Goal: Navigation & Orientation: Find specific page/section

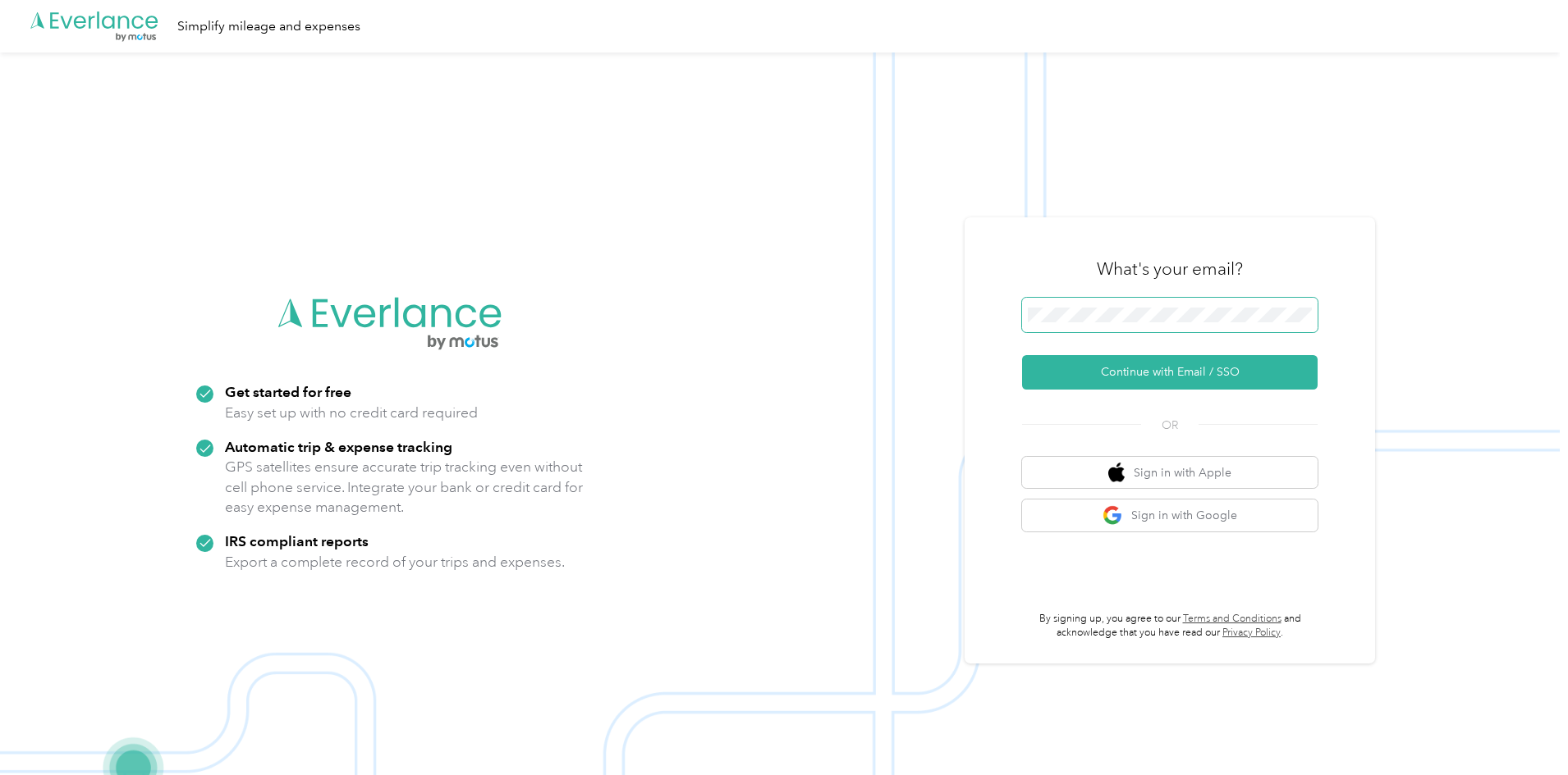
click at [1125, 322] on span at bounding box center [1169, 315] width 295 height 34
click at [1113, 306] on span at bounding box center [1169, 315] width 295 height 34
click at [1148, 374] on button "Continue with Email / SSO" at bounding box center [1169, 373] width 295 height 34
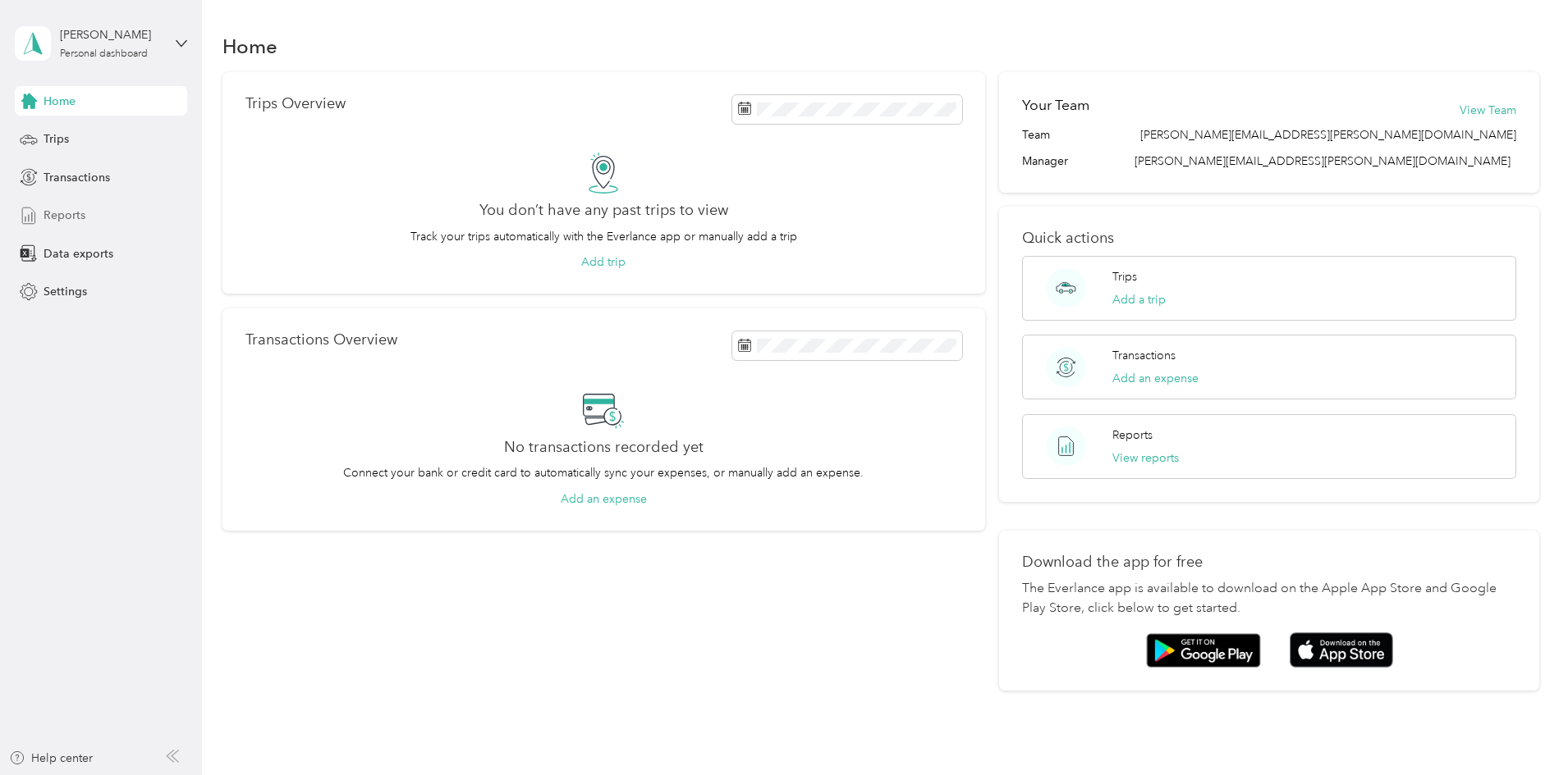
click at [50, 219] on span "Reports" at bounding box center [64, 215] width 42 height 17
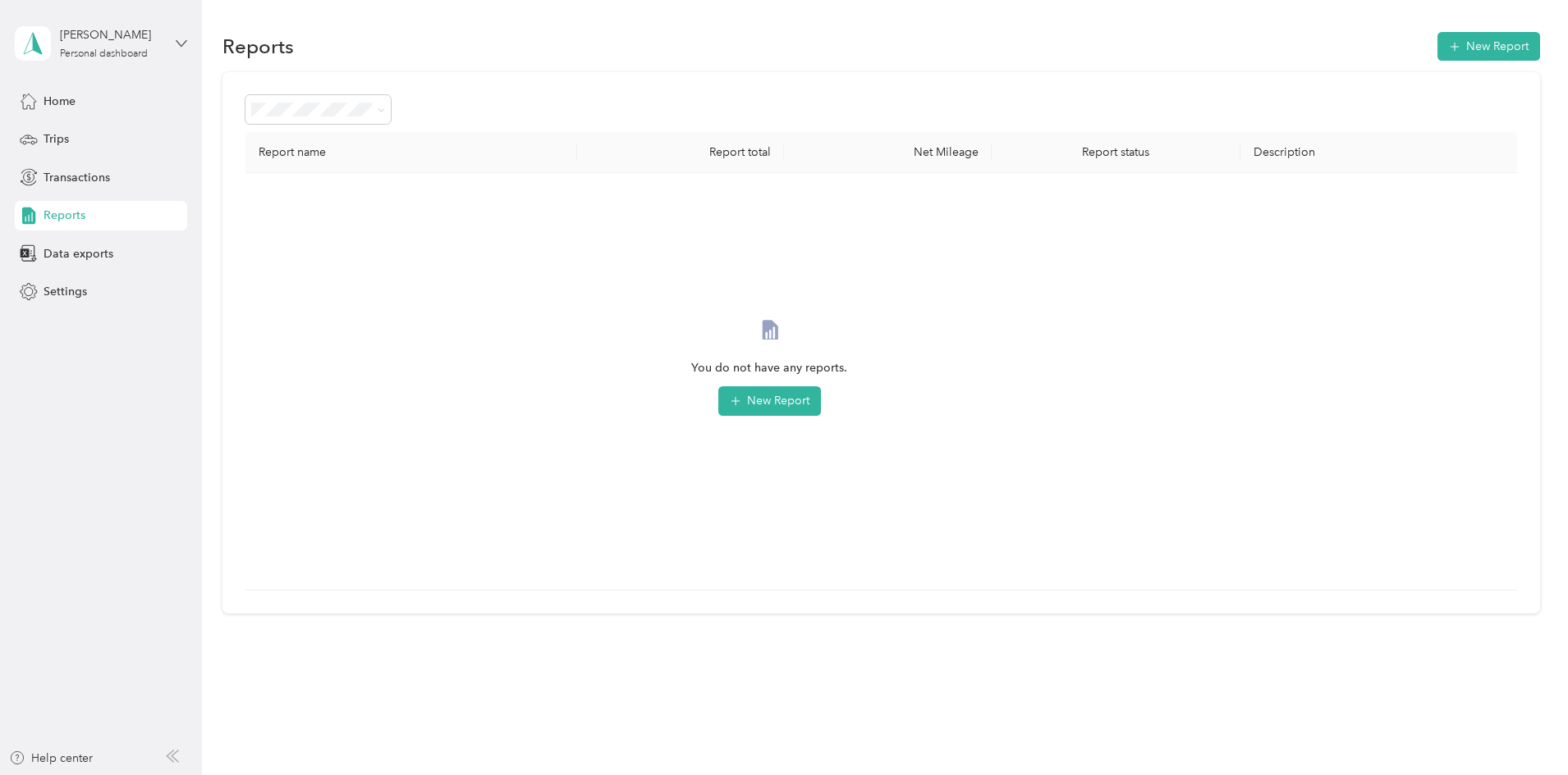
click at [181, 41] on icon at bounding box center [181, 43] width 12 height 12
click at [71, 101] on span "Home" at bounding box center [59, 101] width 32 height 17
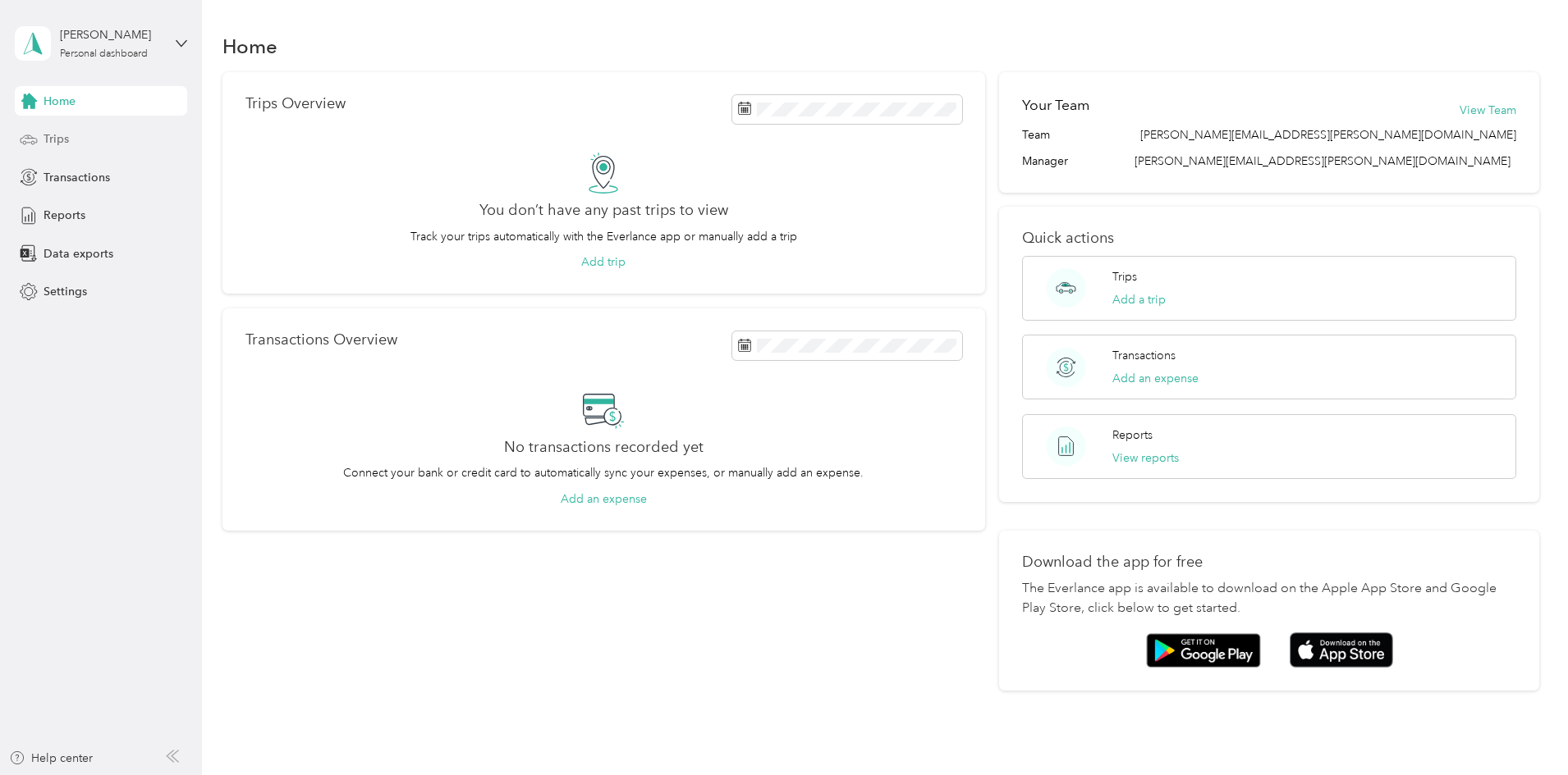
click at [59, 143] on span "Trips" at bounding box center [56, 139] width 25 height 17
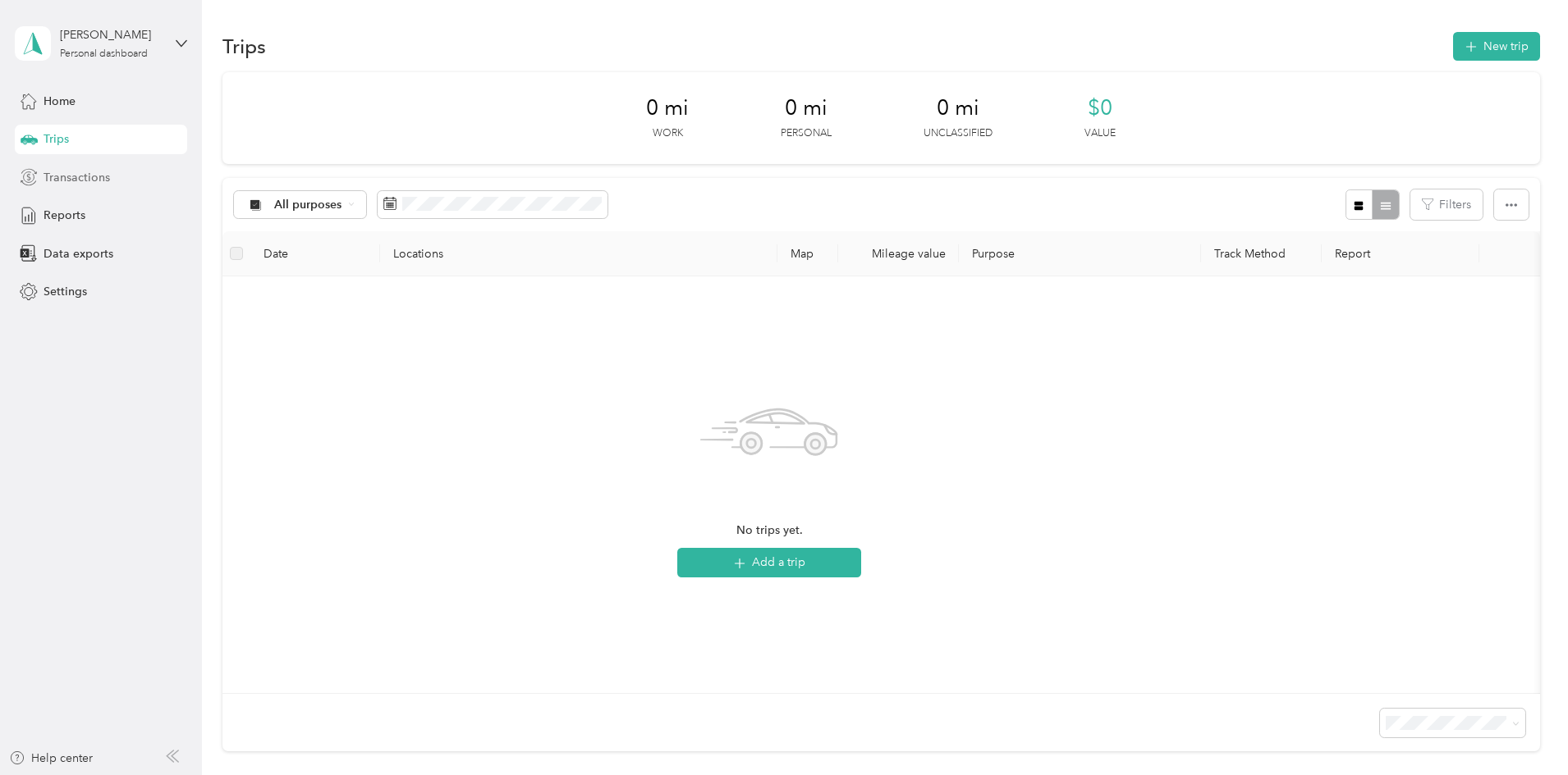
click at [48, 180] on span "Transactions" at bounding box center [77, 177] width 67 height 17
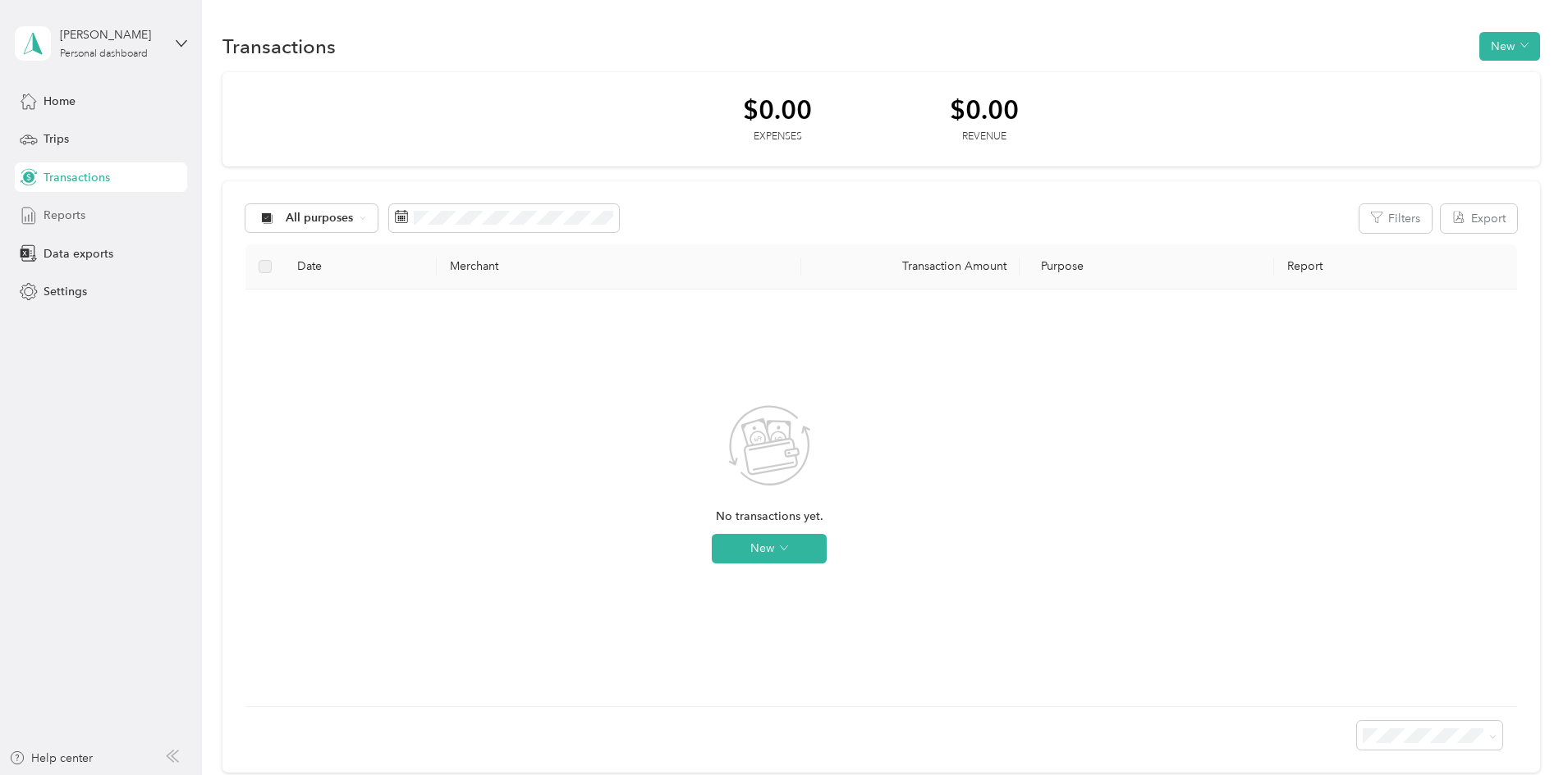
click at [50, 223] on span "Reports" at bounding box center [64, 215] width 42 height 17
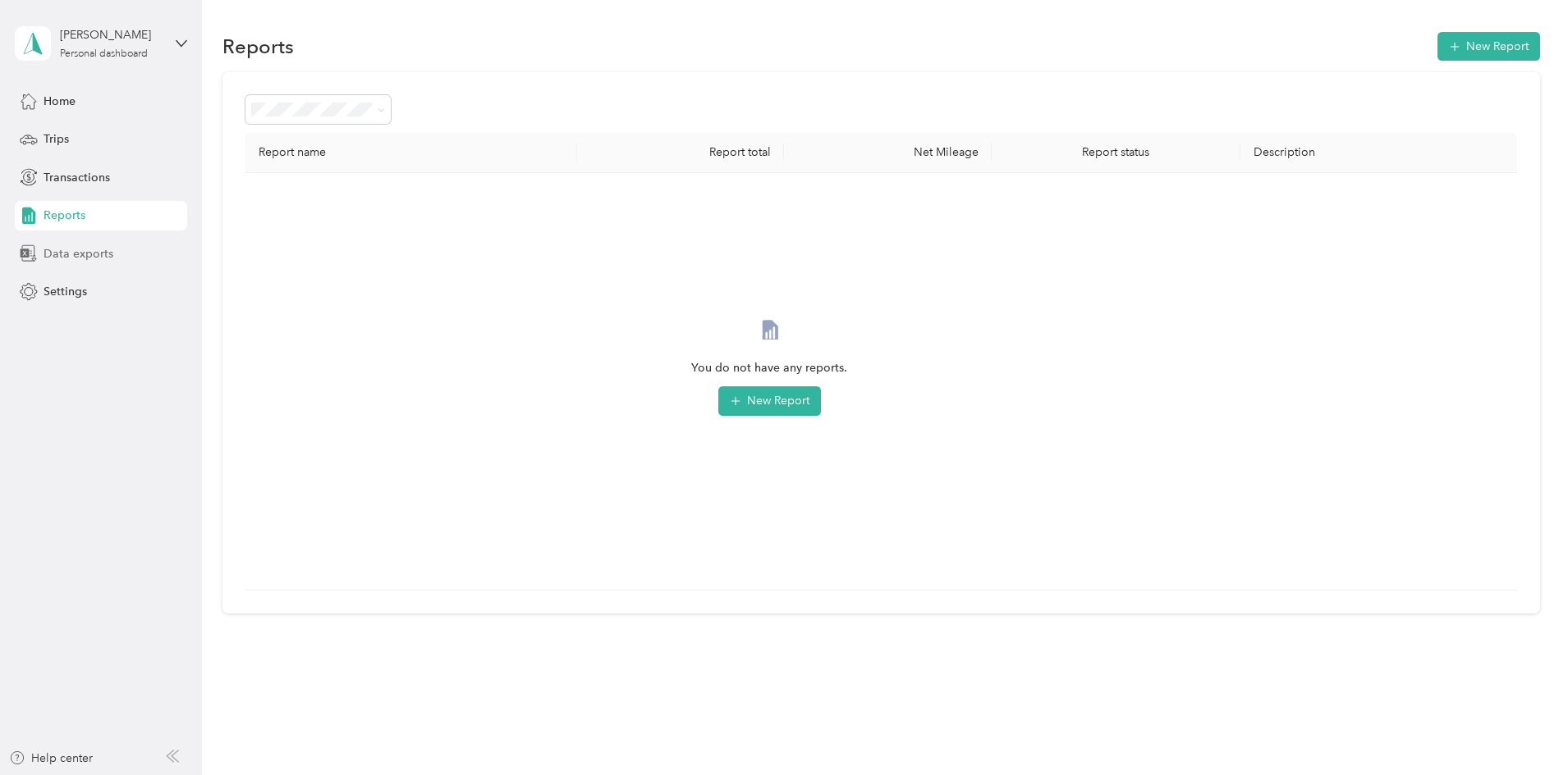
click at [54, 259] on span "Data exports" at bounding box center [78, 254] width 70 height 17
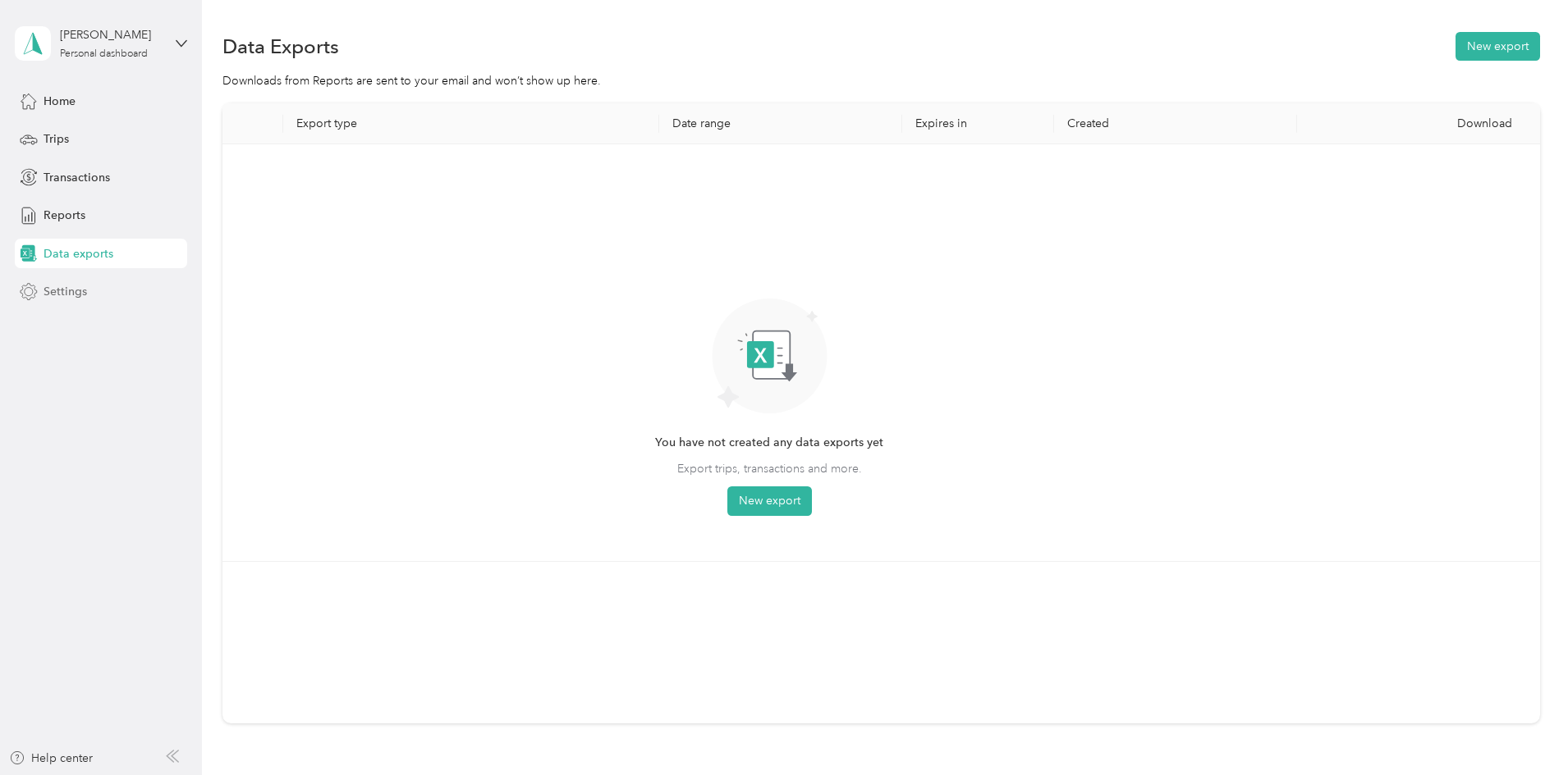
click at [47, 296] on span "Settings" at bounding box center [65, 291] width 43 height 17
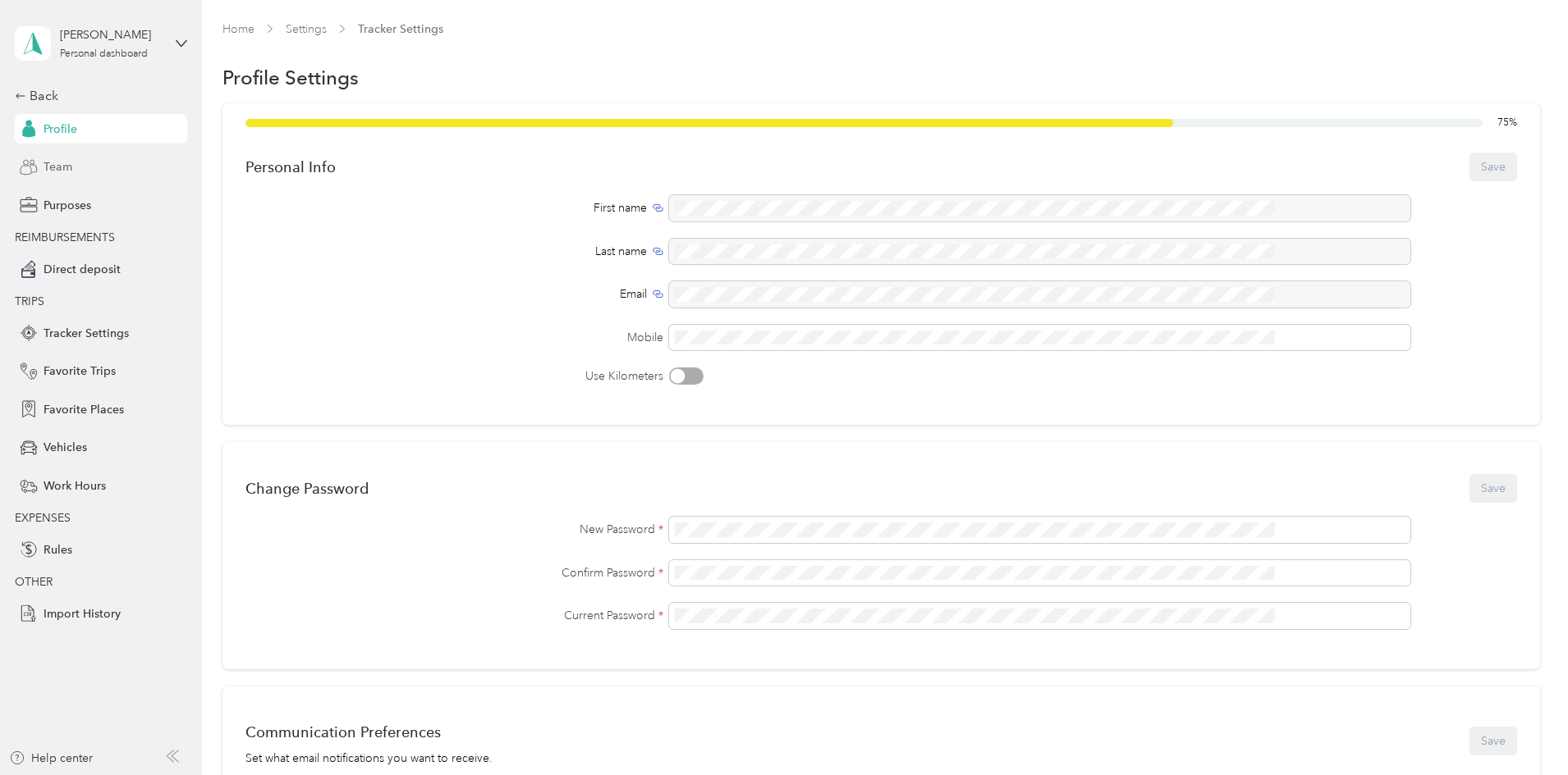
click at [60, 167] on span "Team" at bounding box center [58, 167] width 29 height 17
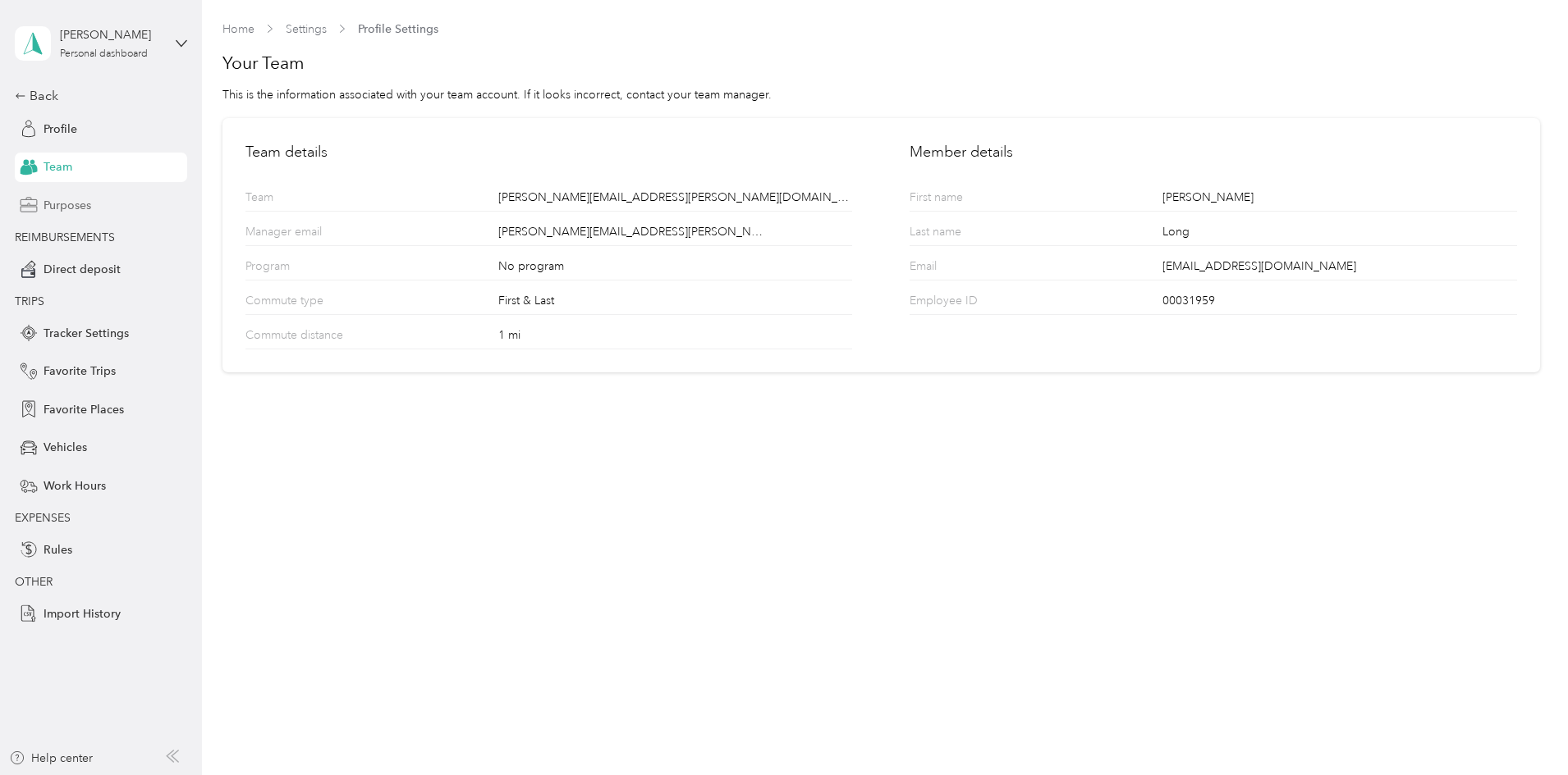
click at [58, 204] on span "Purposes" at bounding box center [67, 205] width 48 height 17
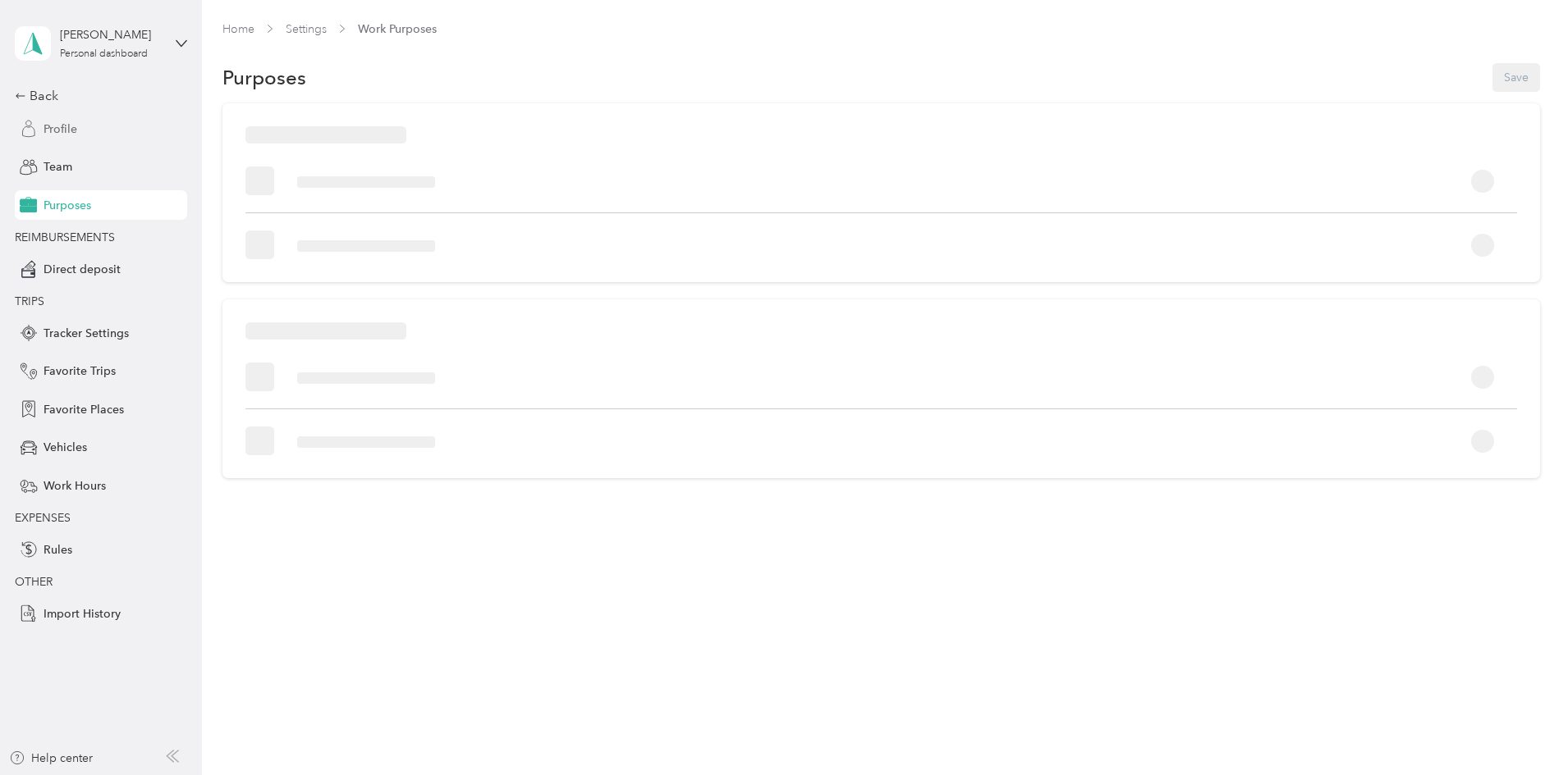
click at [55, 128] on span "Profile" at bounding box center [60, 129] width 33 height 17
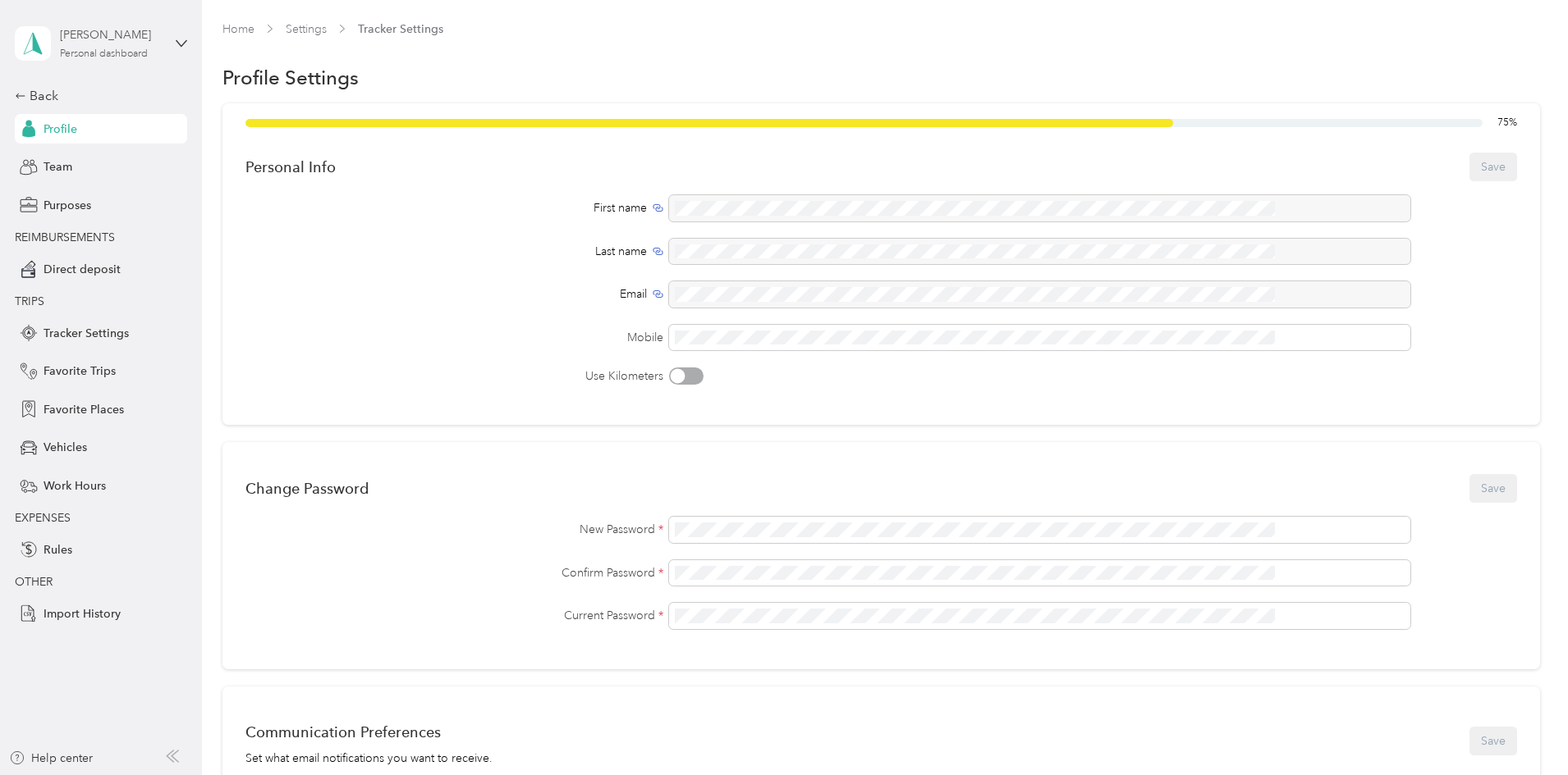
click at [140, 47] on div "[PERSON_NAME] Personal dashboard" at bounding box center [111, 42] width 103 height 32
click at [168, 77] on span "You’re signed in as [EMAIL_ADDRESS][DOMAIN_NAME]" at bounding box center [187, 79] width 322 height 17
click at [25, 97] on icon at bounding box center [20, 96] width 12 height 12
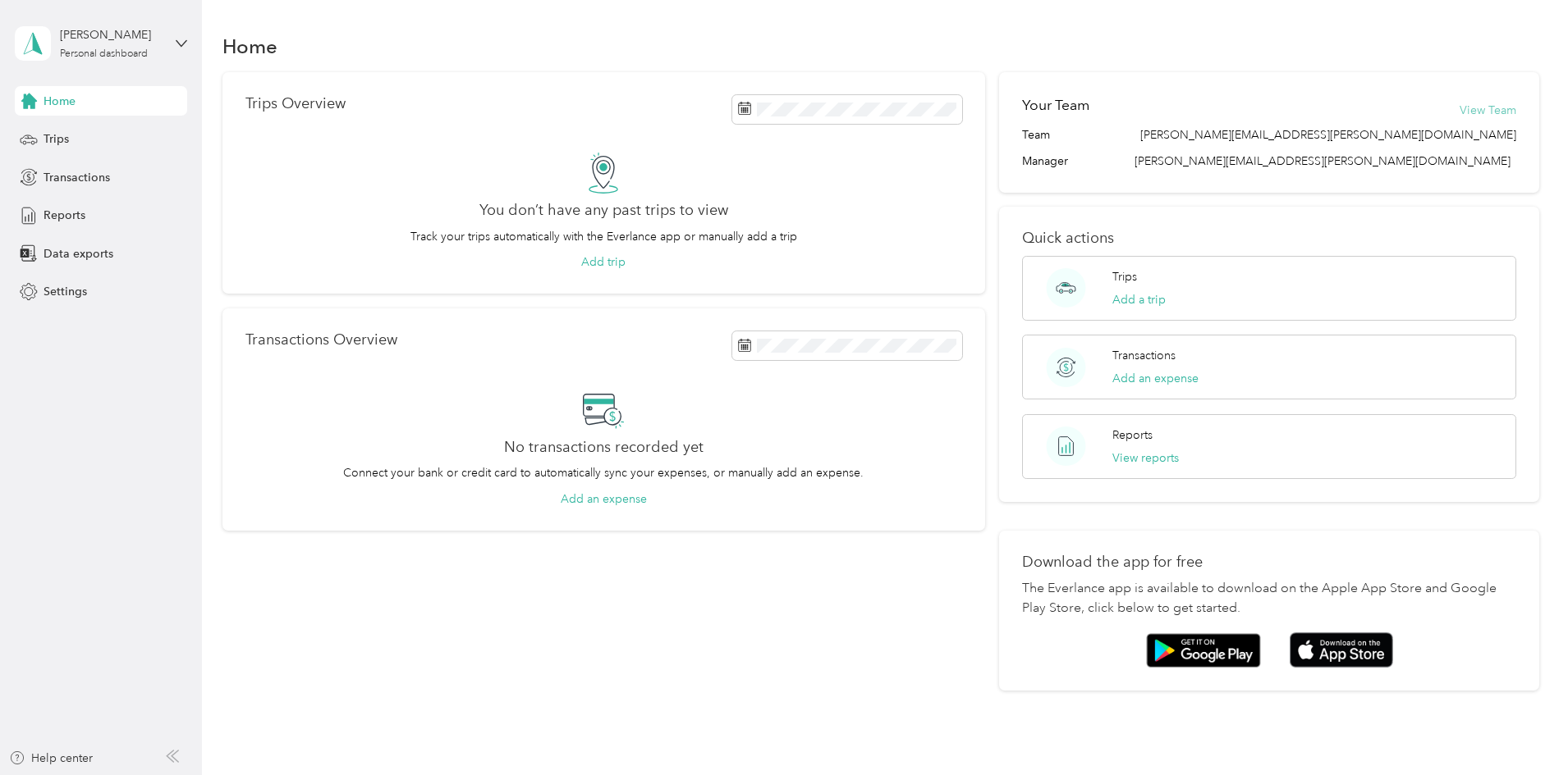
click at [1460, 109] on button "View Team" at bounding box center [1488, 110] width 57 height 17
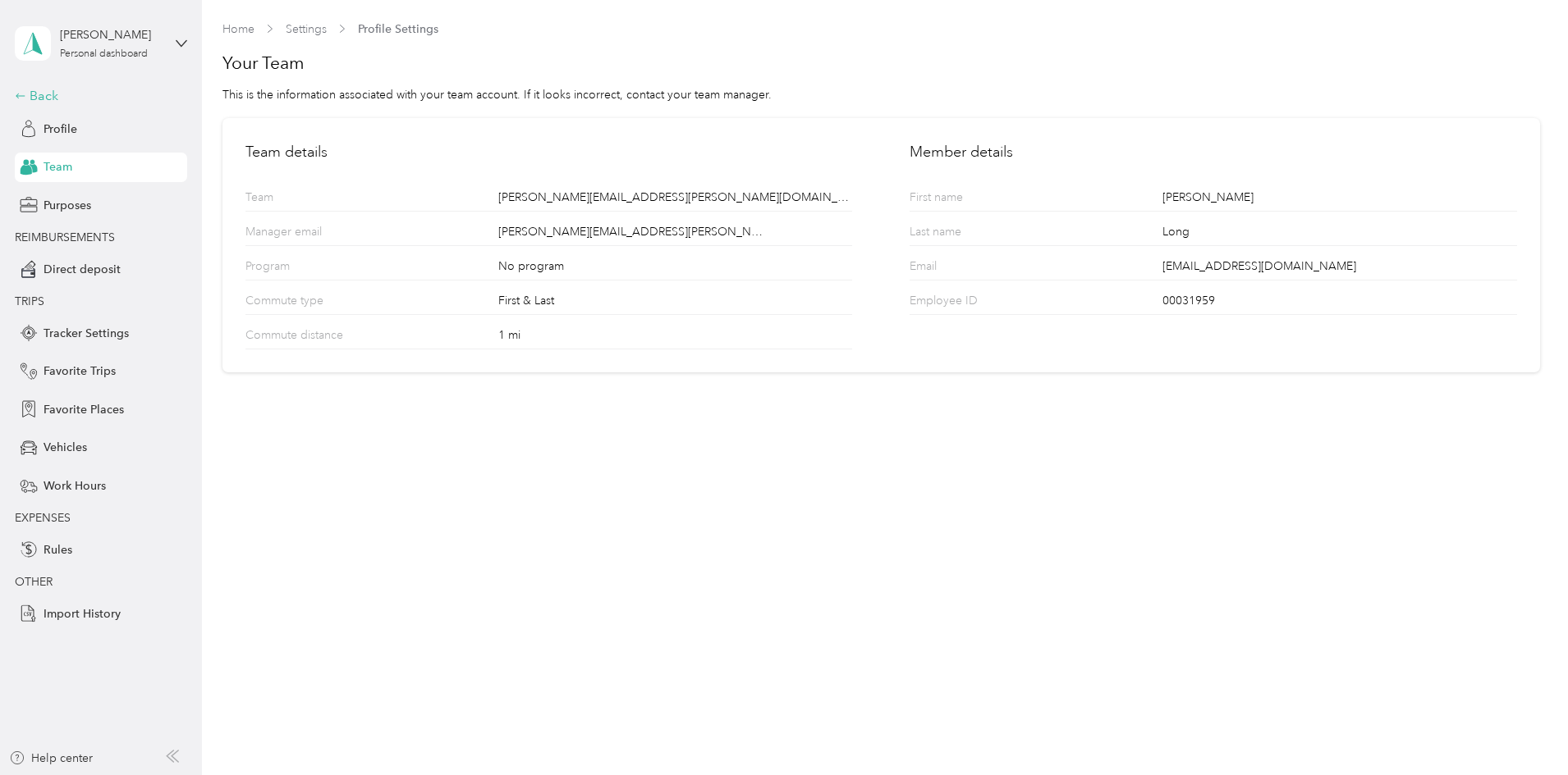
click at [25, 95] on icon at bounding box center [20, 96] width 12 height 12
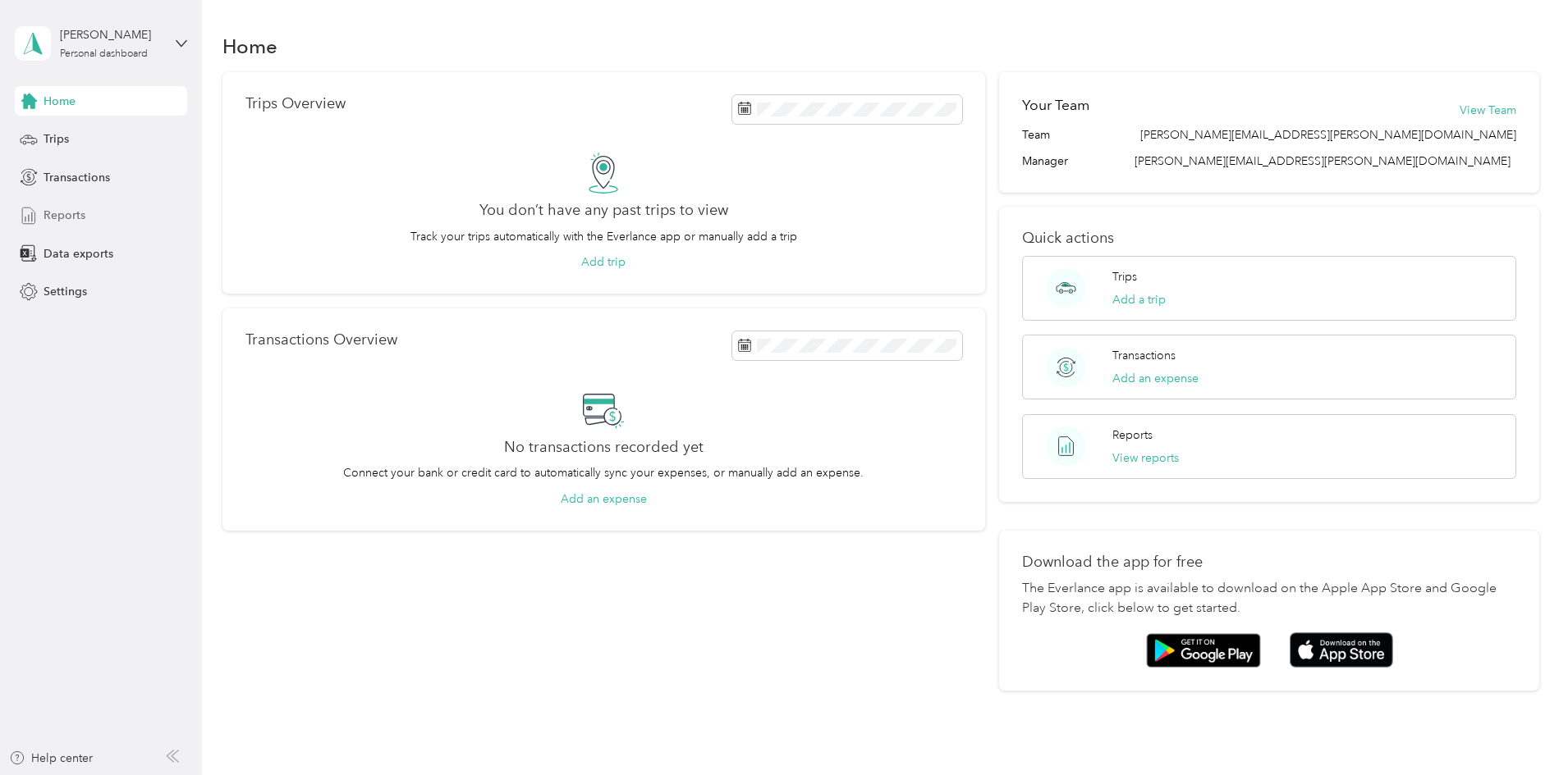
click at [74, 212] on span "Reports" at bounding box center [64, 215] width 42 height 17
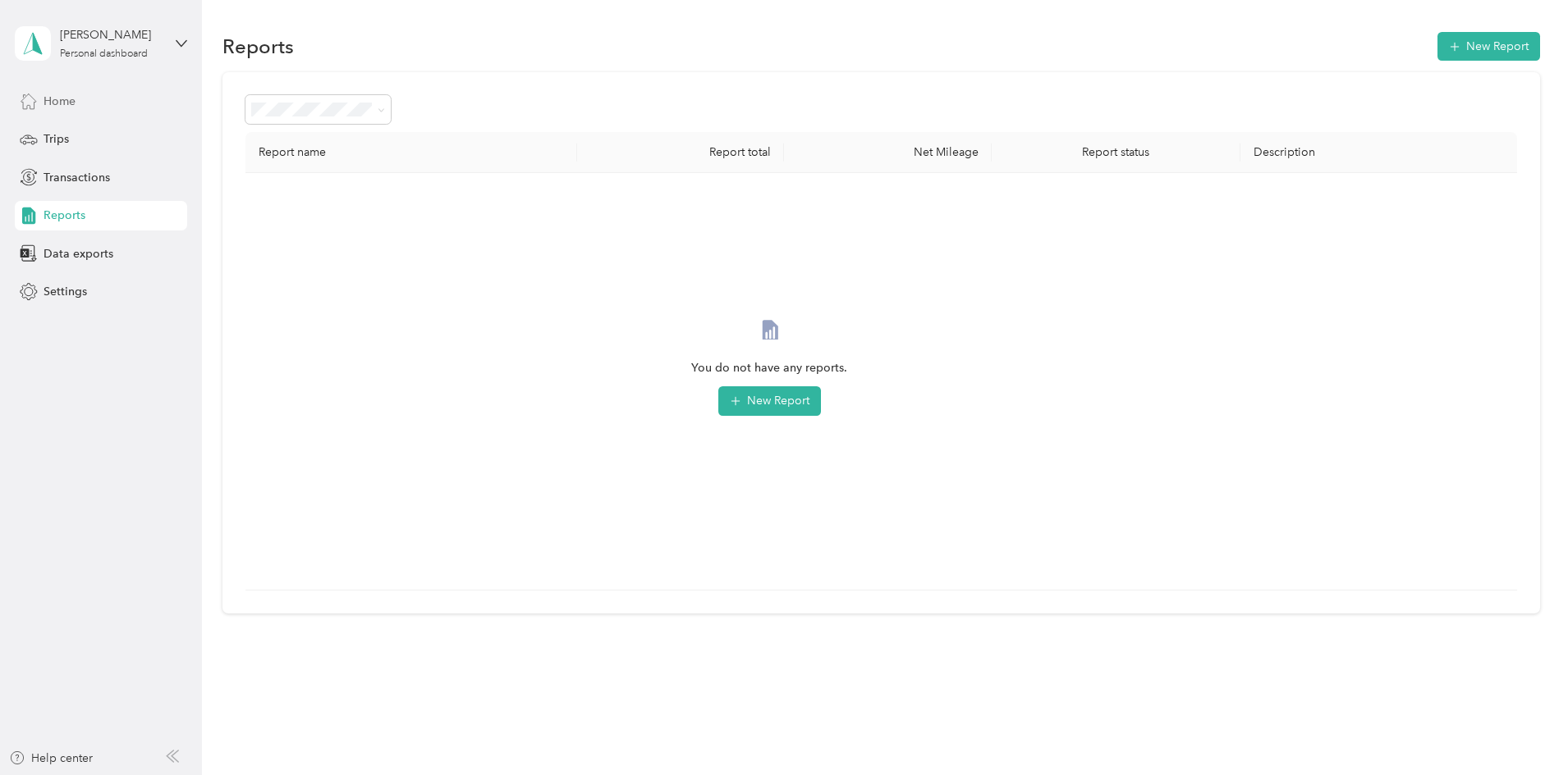
click at [75, 105] on span "Home" at bounding box center [59, 101] width 32 height 17
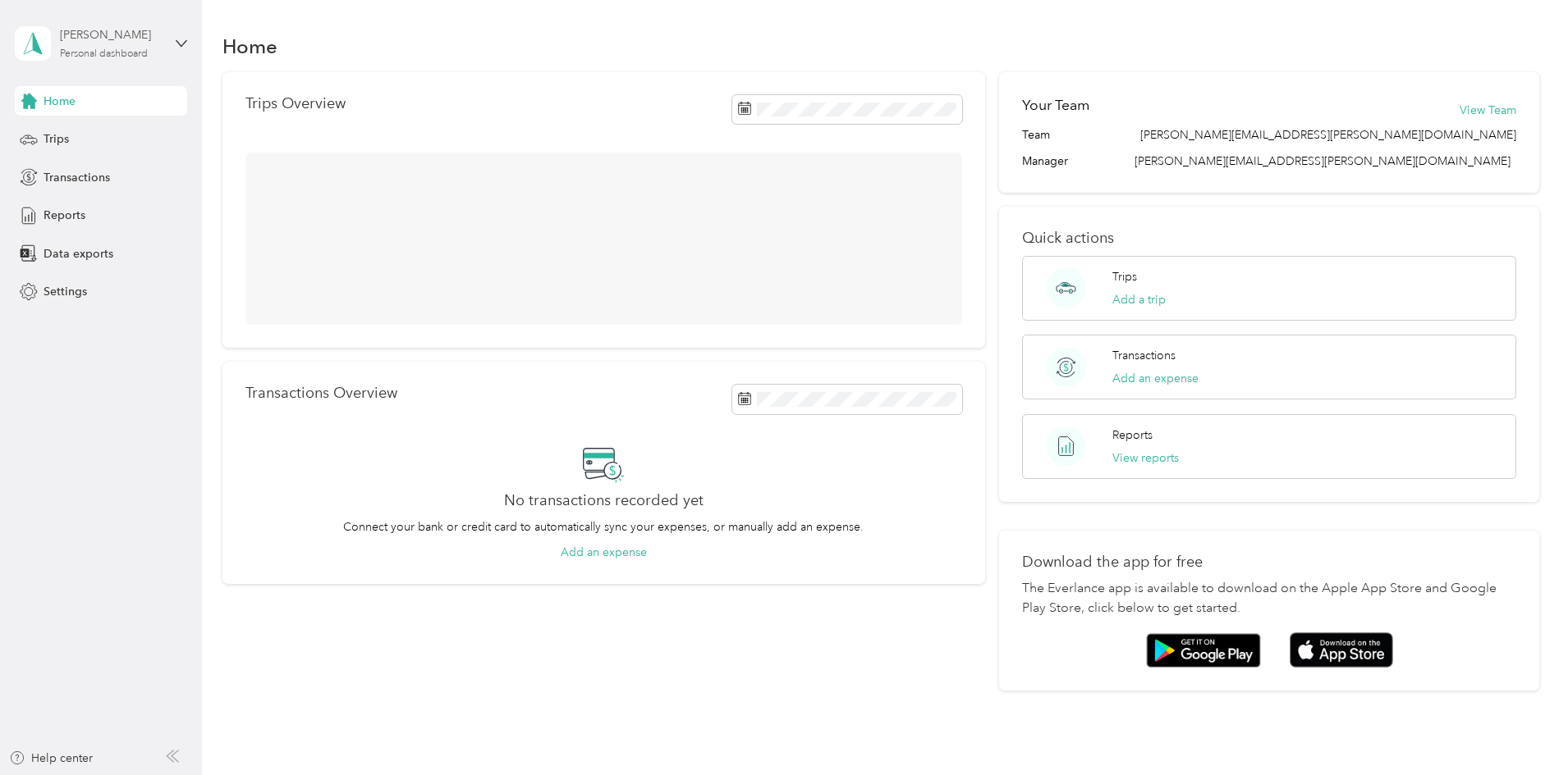
click at [85, 50] on div "Personal dashboard" at bounding box center [103, 54] width 88 height 10
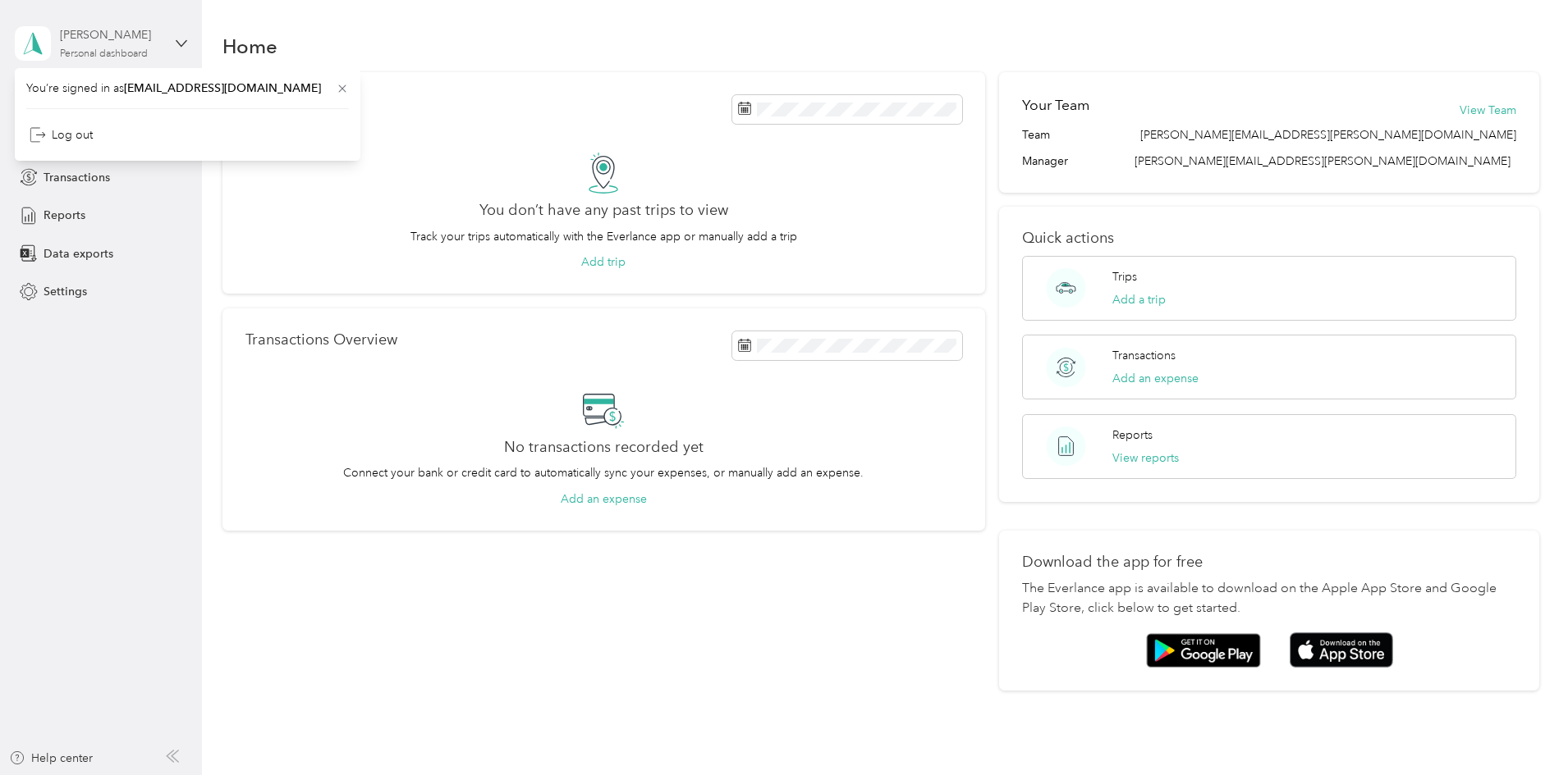
click at [85, 50] on div "Personal dashboard" at bounding box center [103, 54] width 88 height 10
click at [93, 297] on div "Settings" at bounding box center [100, 291] width 172 height 30
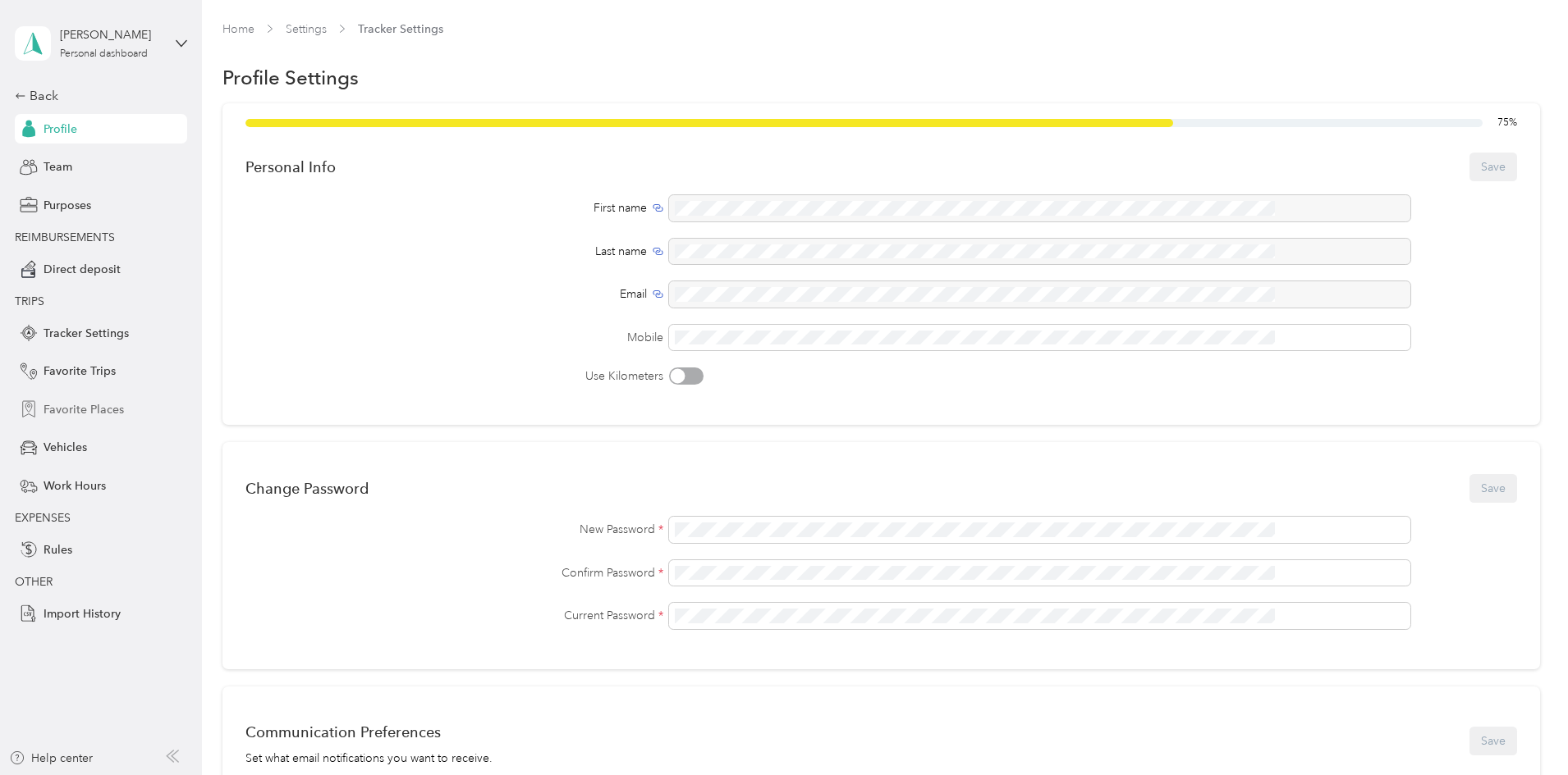
click at [52, 417] on span "Favorite Places" at bounding box center [83, 410] width 80 height 17
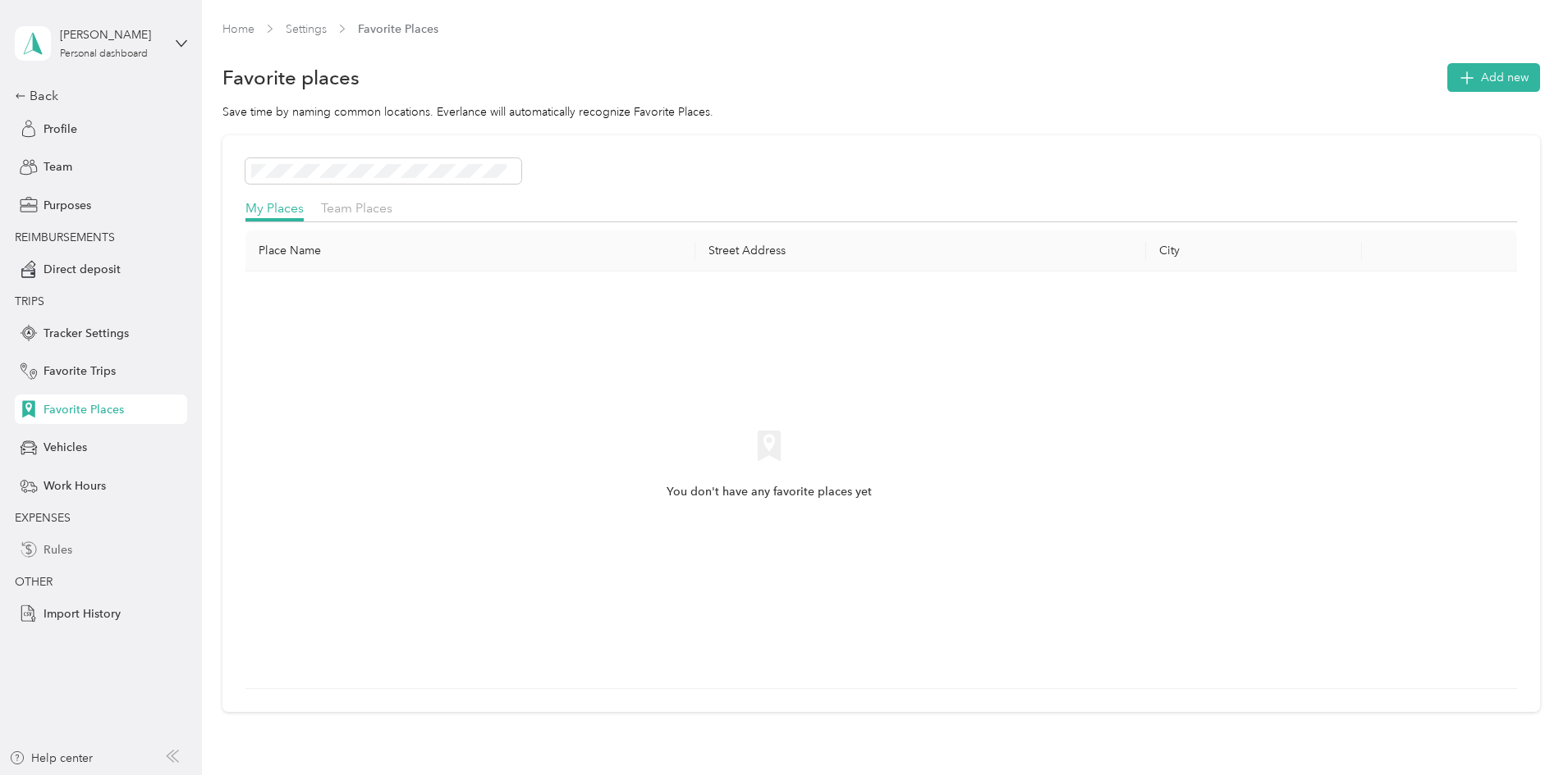
click at [51, 547] on span "Rules" at bounding box center [58, 549] width 29 height 17
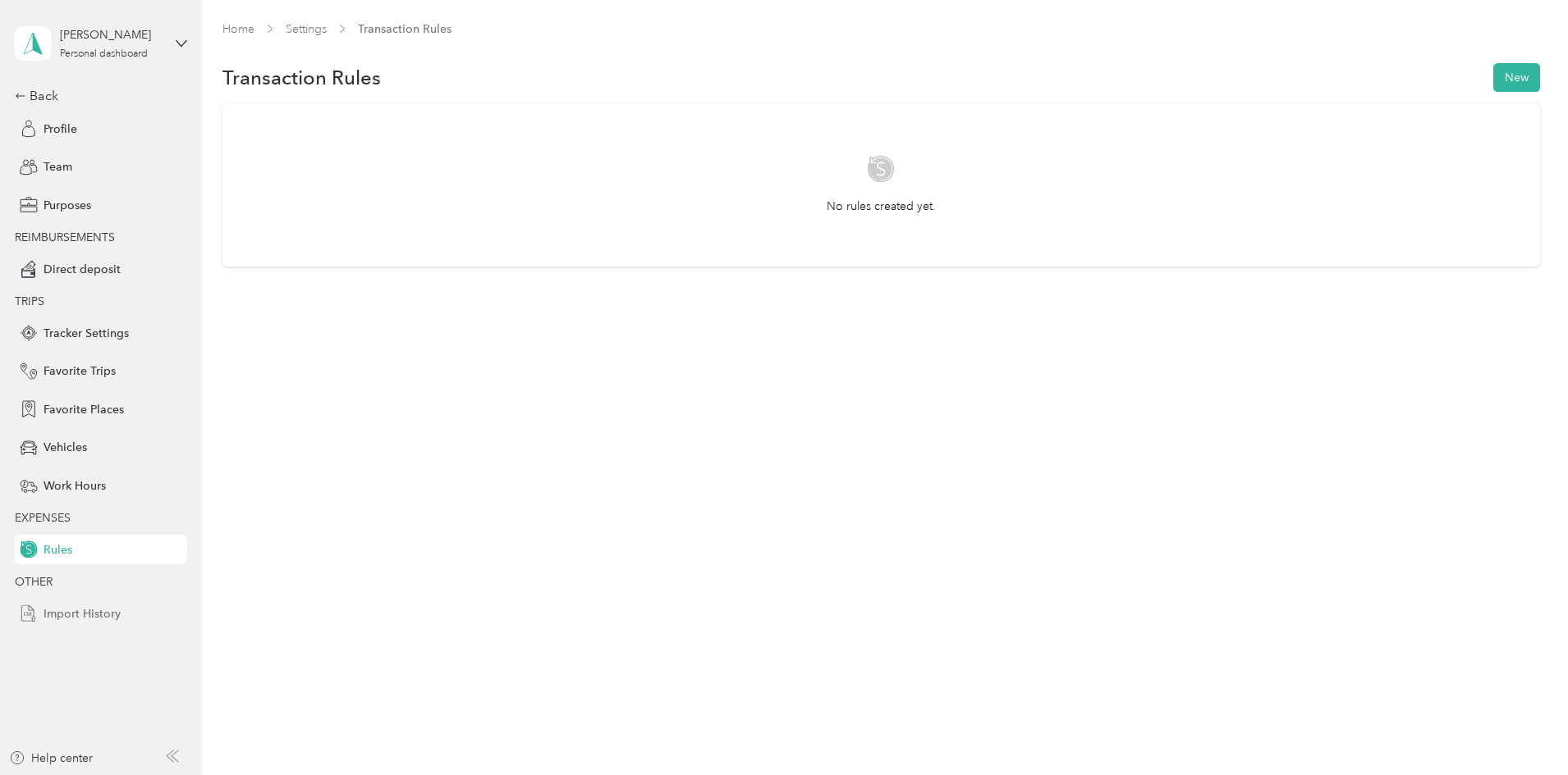
click at [94, 619] on span "Import History" at bounding box center [81, 614] width 77 height 17
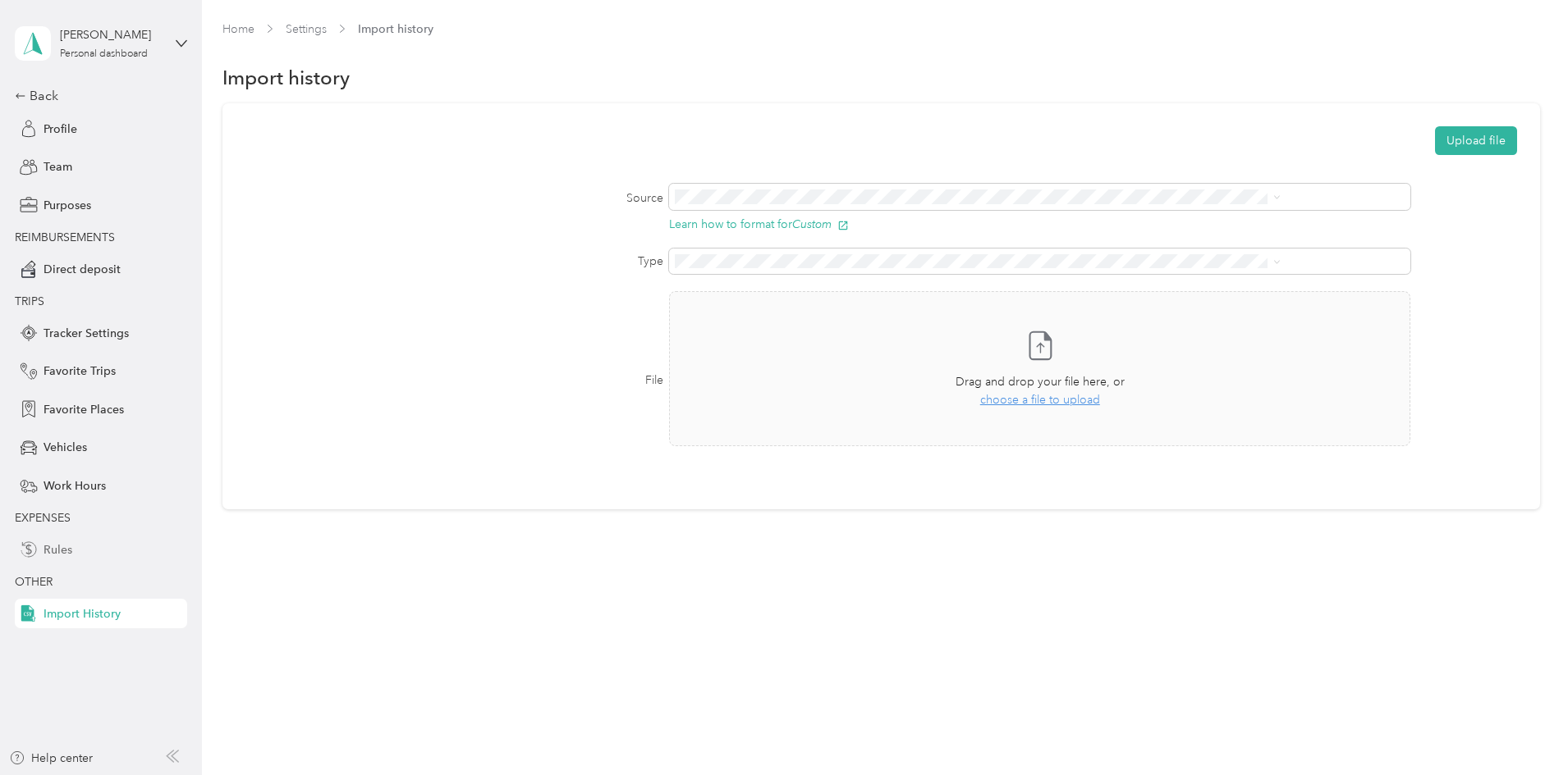
click at [50, 549] on span "Rules" at bounding box center [58, 549] width 29 height 17
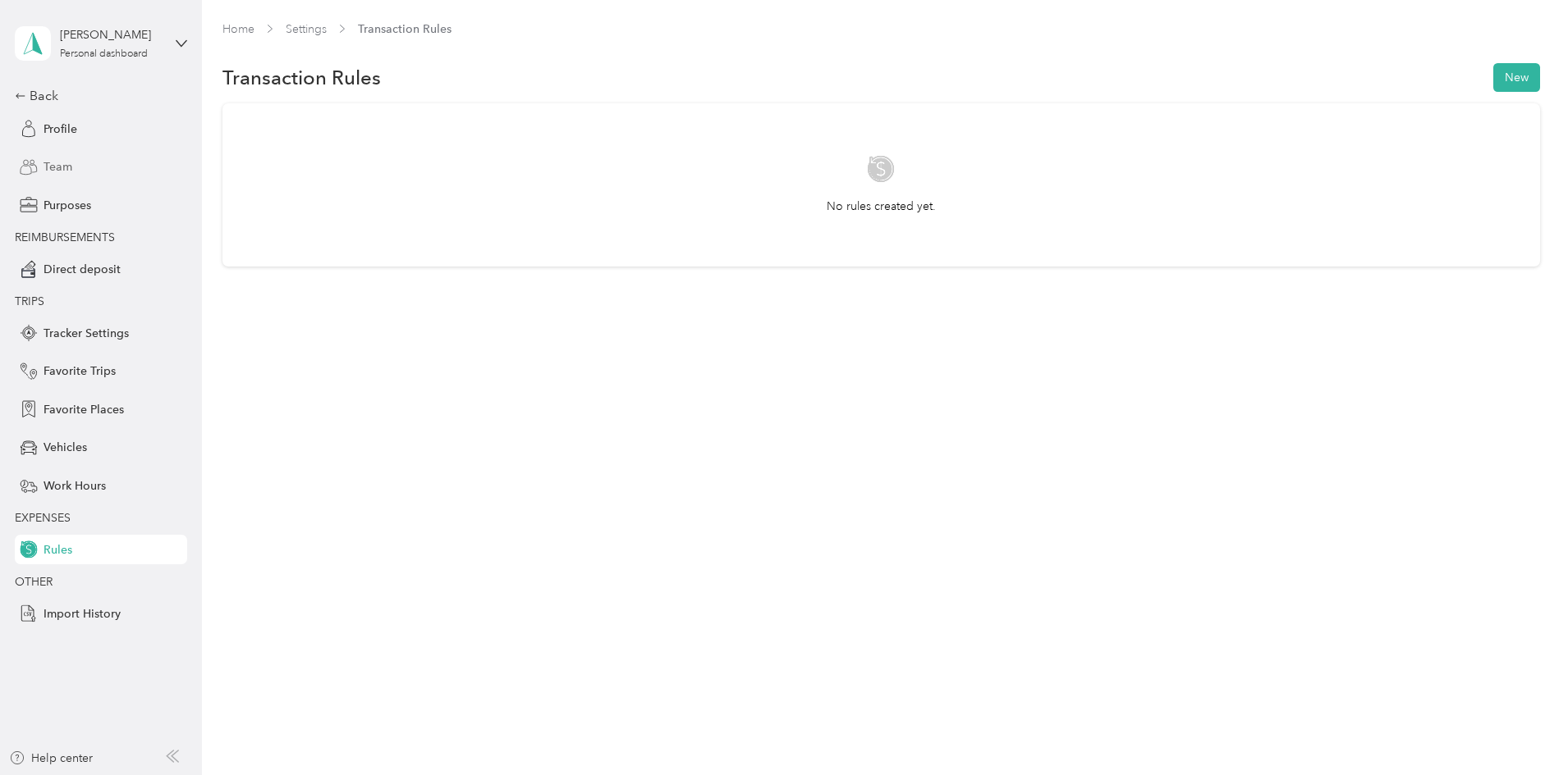
click at [52, 172] on span "Team" at bounding box center [58, 167] width 29 height 17
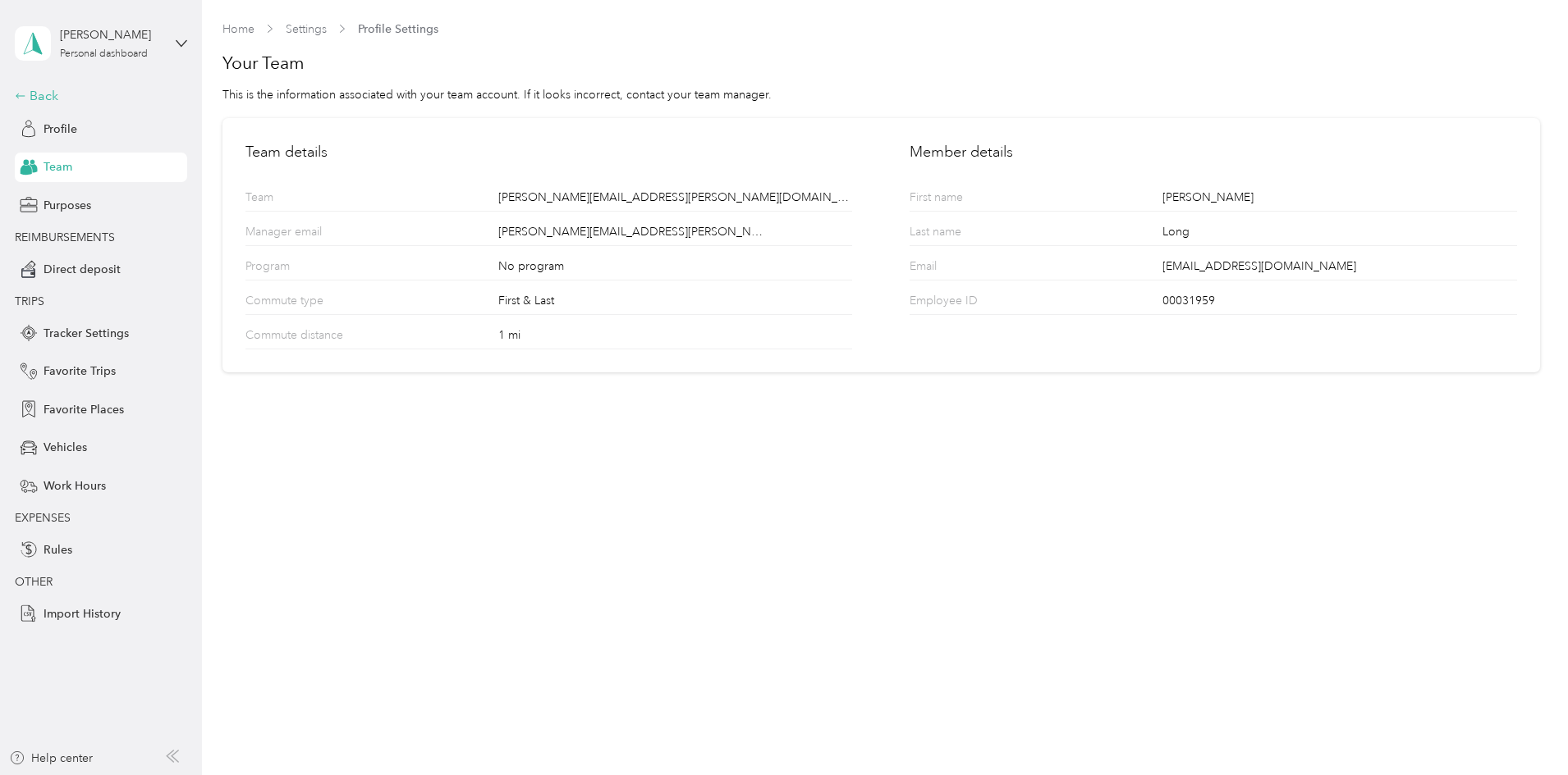
click at [42, 91] on div "Back" at bounding box center [97, 96] width 164 height 20
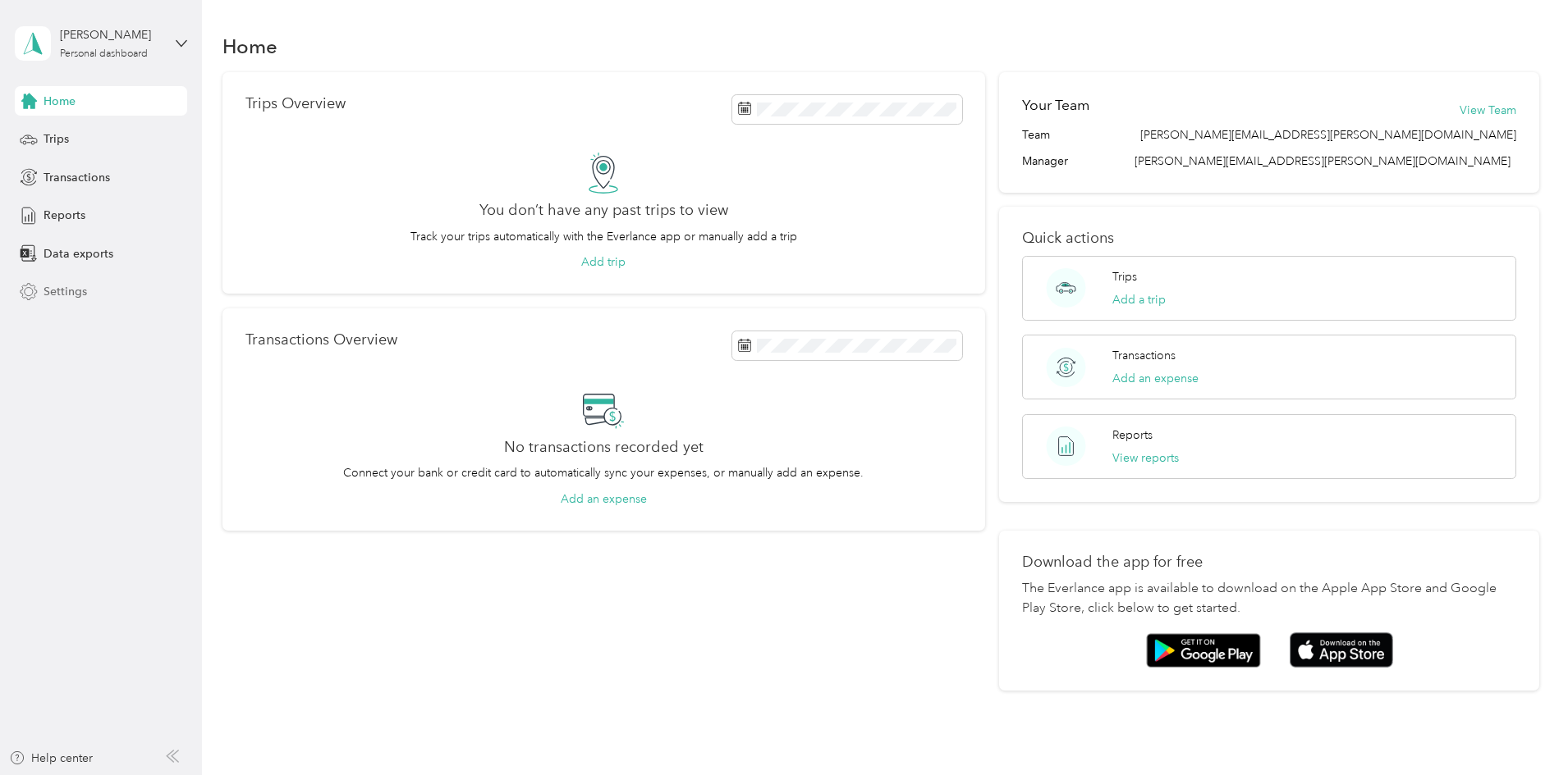
click at [55, 300] on div "Settings" at bounding box center [100, 291] width 172 height 30
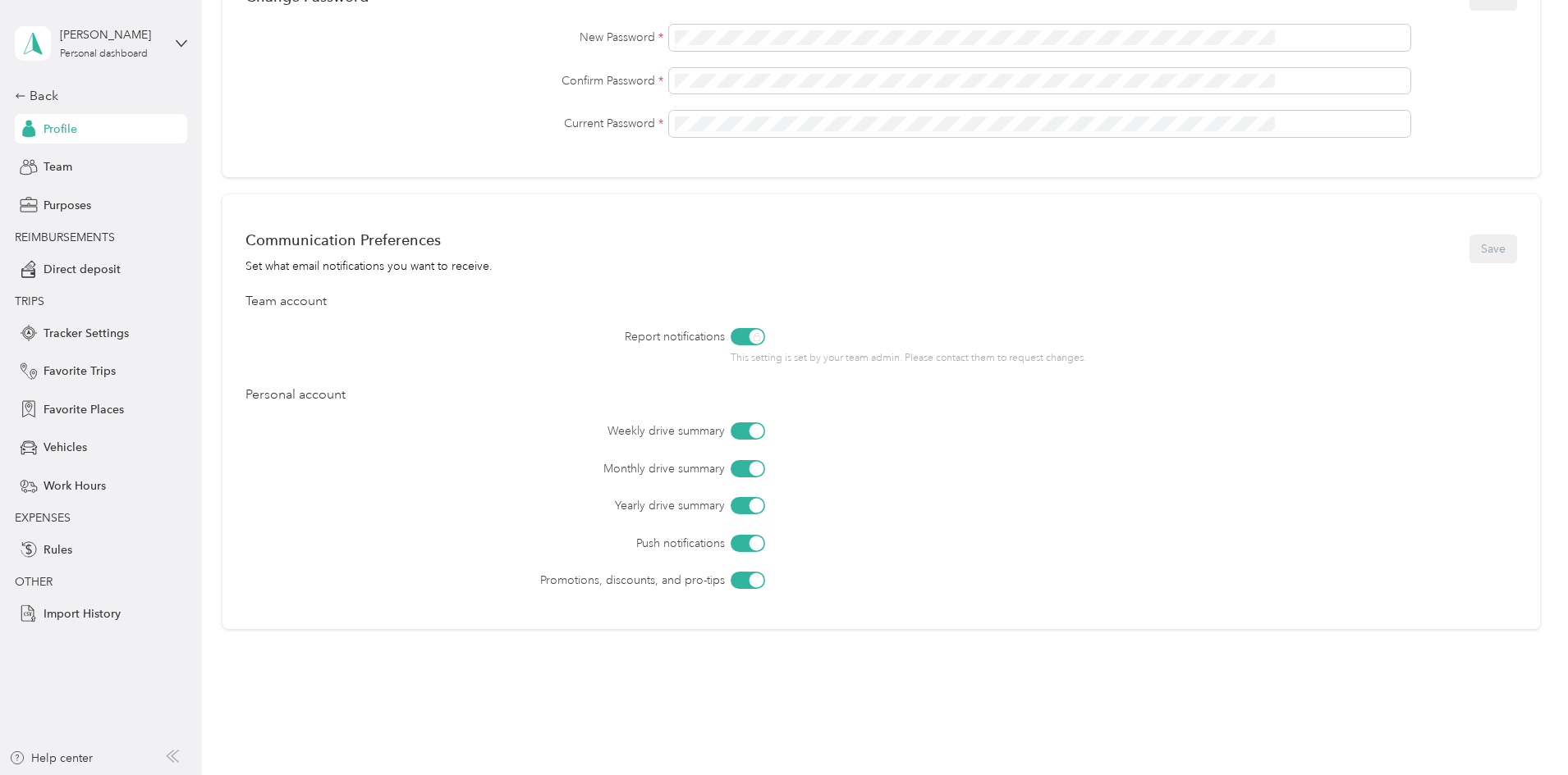
scroll to position [533, 0]
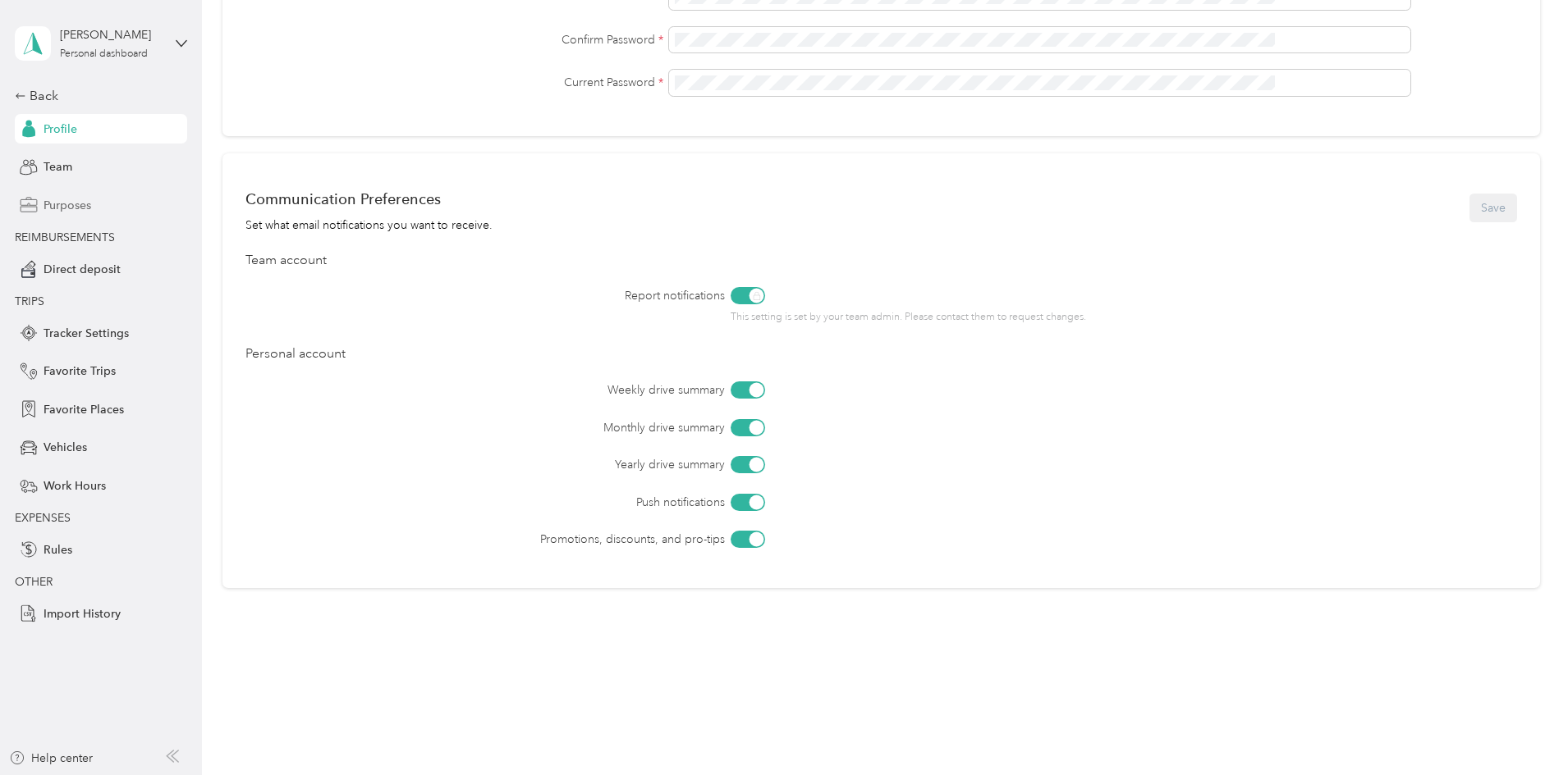
click at [77, 212] on span "Purposes" at bounding box center [67, 205] width 48 height 17
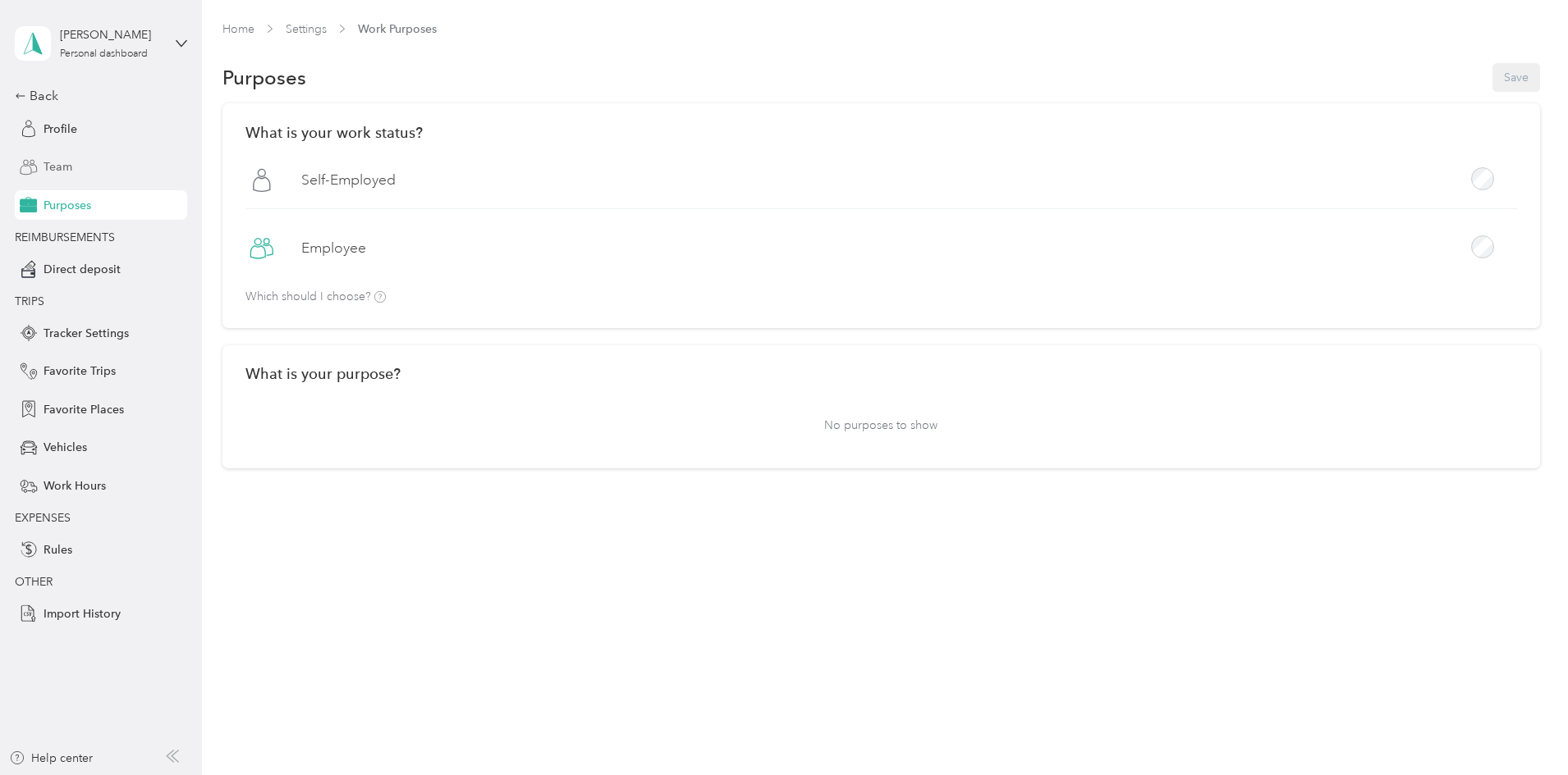
click at [59, 167] on span "Team" at bounding box center [58, 167] width 29 height 17
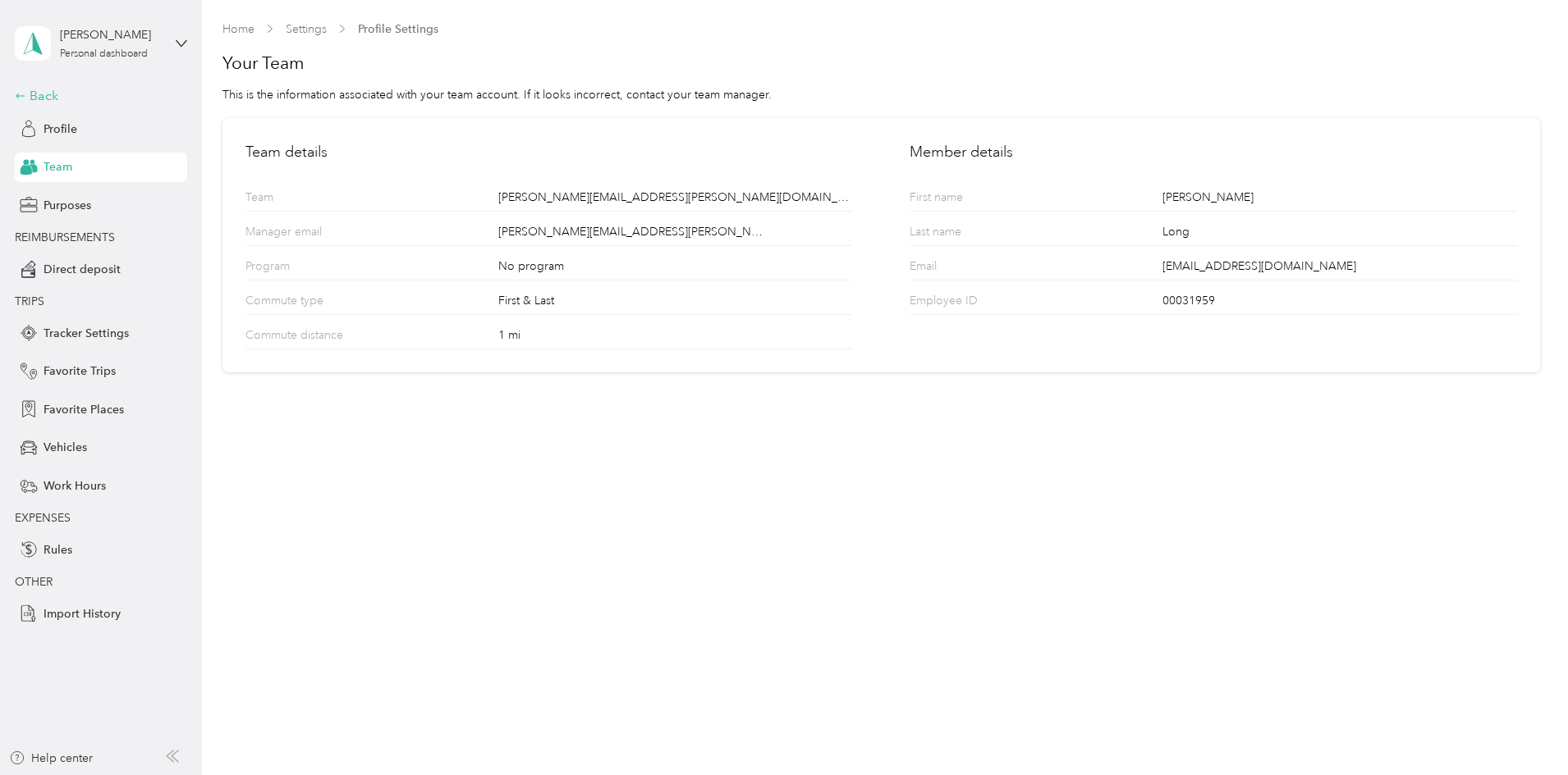
click at [52, 92] on div "Back" at bounding box center [97, 96] width 164 height 20
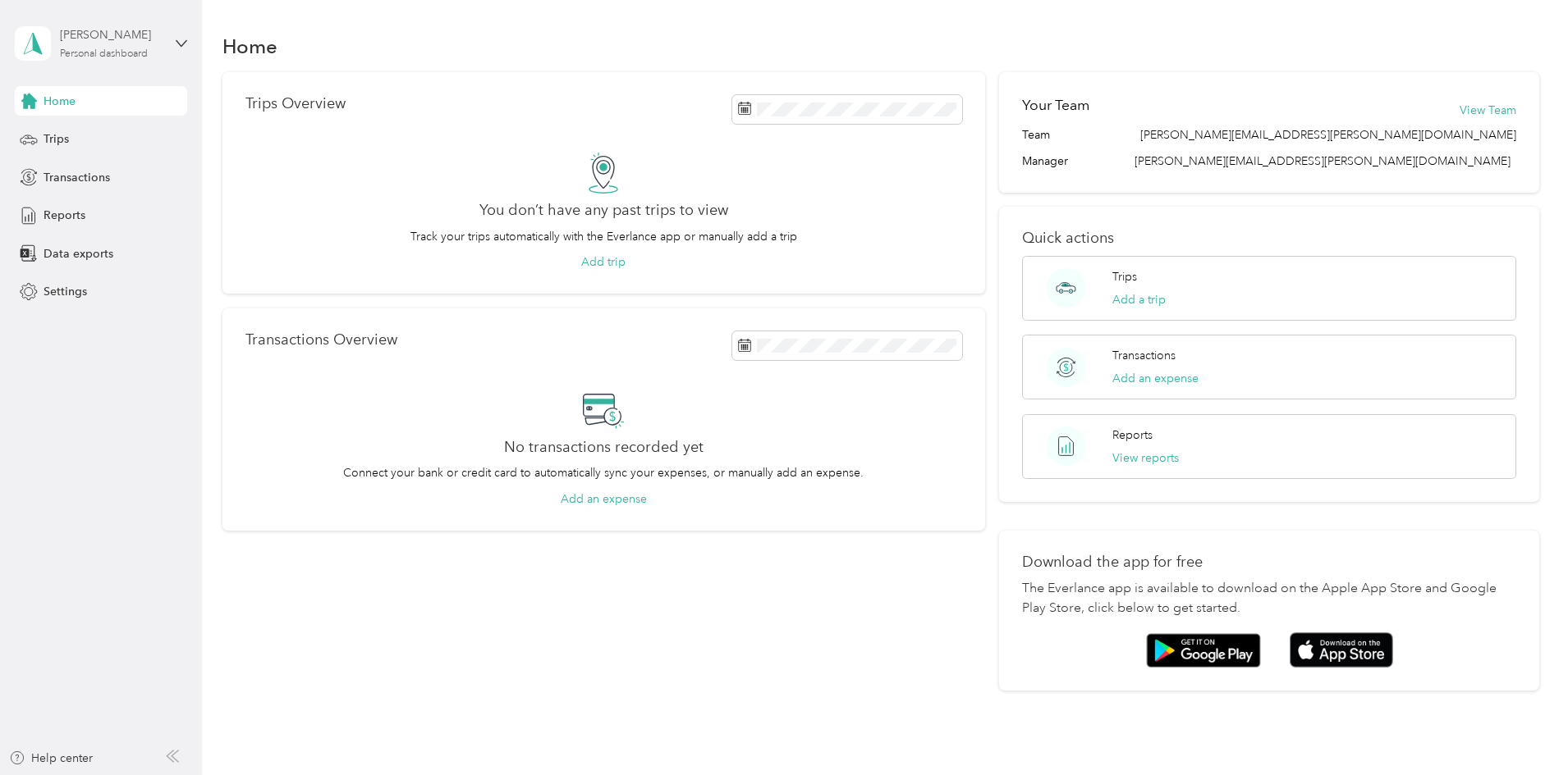
click at [120, 42] on div "[PERSON_NAME]" at bounding box center [111, 34] width 103 height 17
click at [61, 138] on div "Log out" at bounding box center [187, 132] width 322 height 29
